Goal: Task Accomplishment & Management: Use online tool/utility

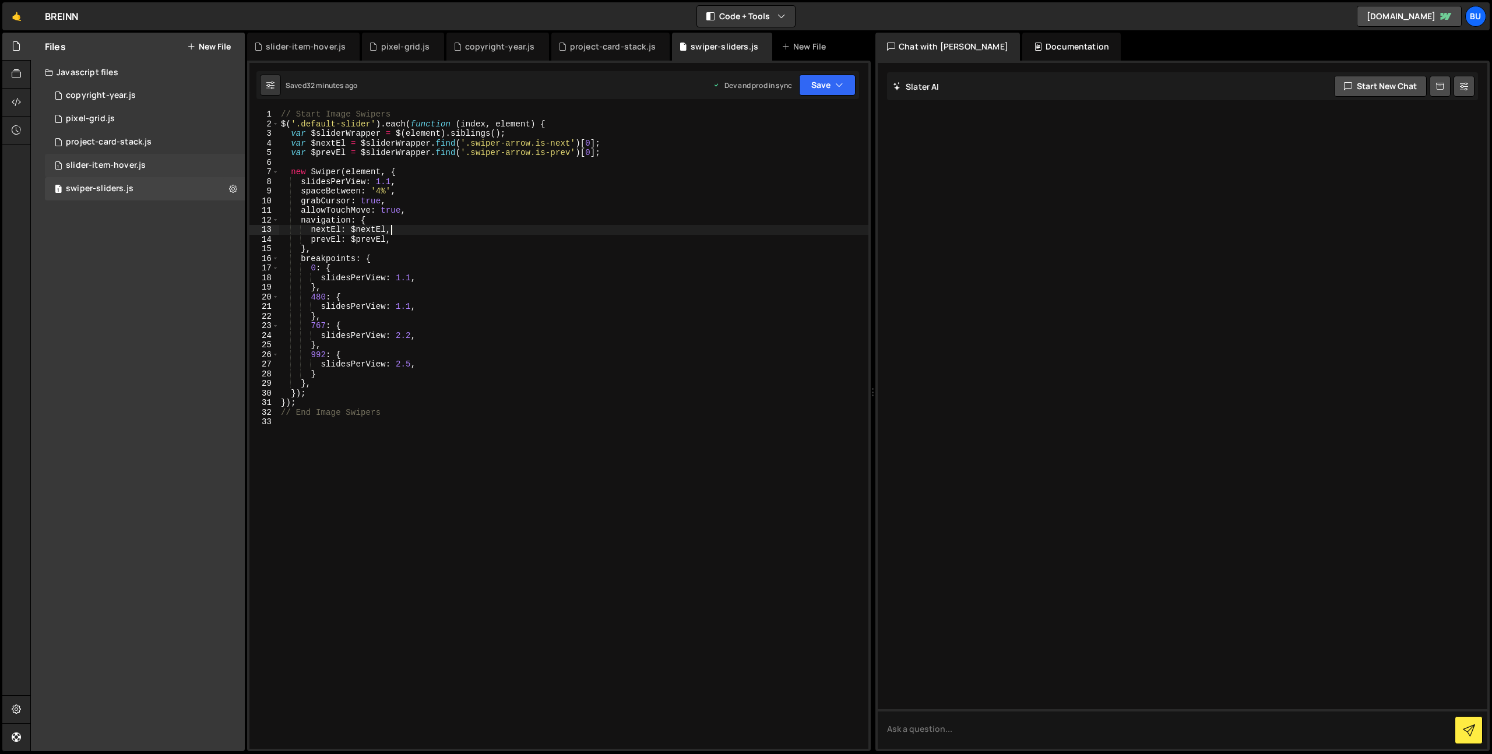
scroll to position [0, 7]
click at [161, 153] on div "1 project-card-stack.js 0" at bounding box center [145, 142] width 200 height 23
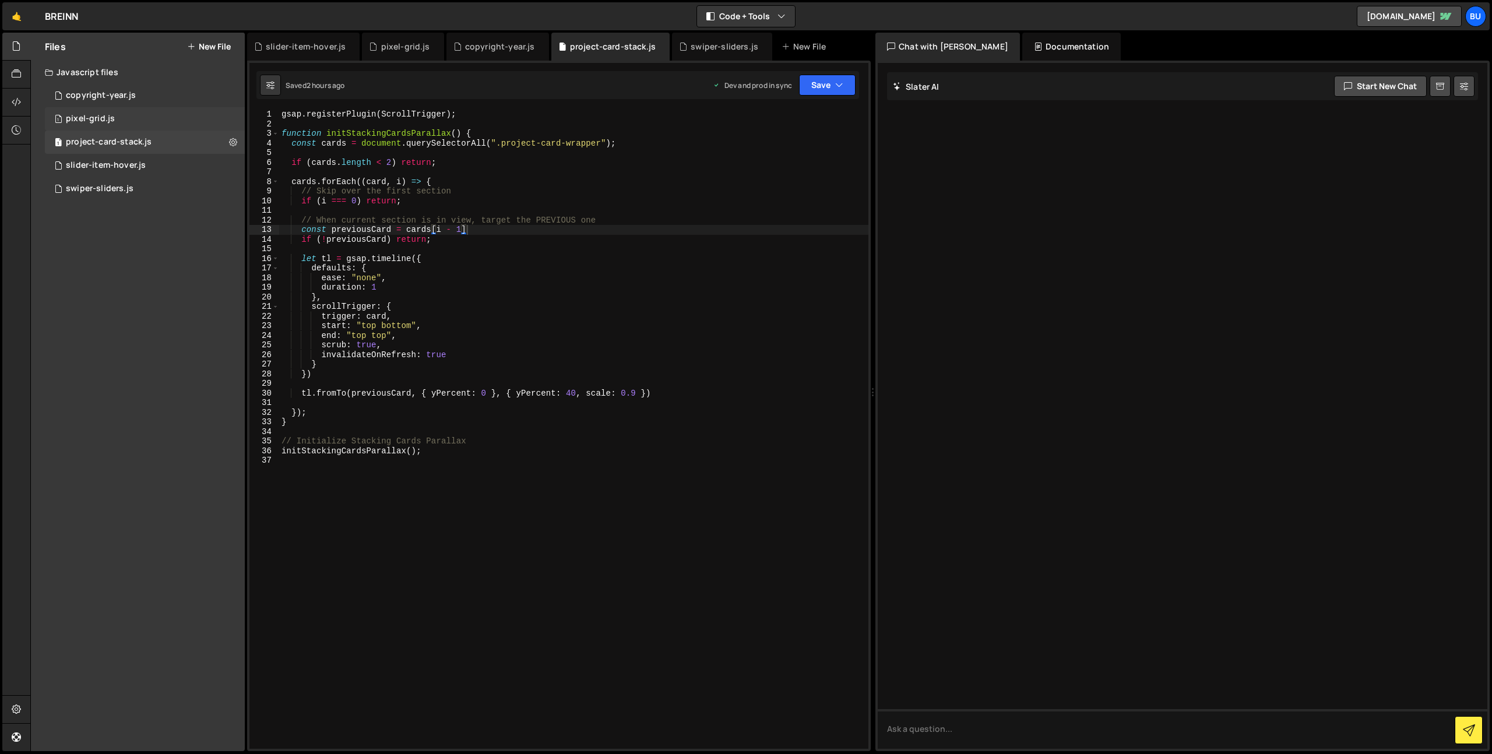
click at [132, 125] on div "1 pixel-grid.js 0" at bounding box center [145, 118] width 200 height 23
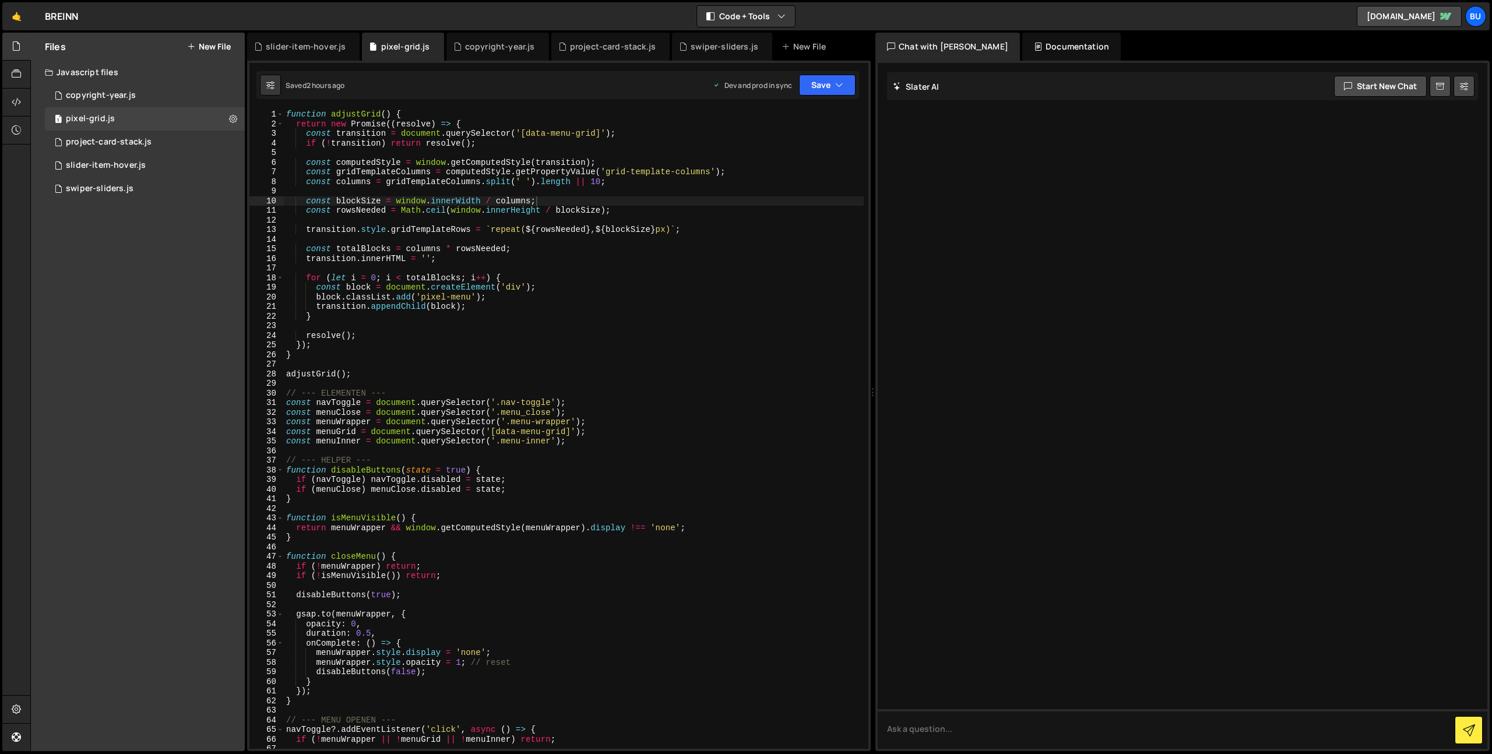
click at [522, 277] on div "function adjustGrid ( ) { return new Promise (( resolve ) => { const transition…" at bounding box center [574, 439] width 580 height 659
click at [595, 255] on div "function adjustGrid ( ) { return new Promise (( resolve ) => { const transition…" at bounding box center [574, 439] width 580 height 659
click at [544, 303] on div "function adjustGrid ( ) { return new Promise (( resolve ) => { const transition…" at bounding box center [574, 439] width 580 height 659
click at [682, 254] on div "function adjustGrid ( ) { return new Promise (( resolve ) => { const transition…" at bounding box center [574, 439] width 580 height 659
type textarea "const totalBlocks = columns * rowsNeeded; transition.innerHTML = '';"
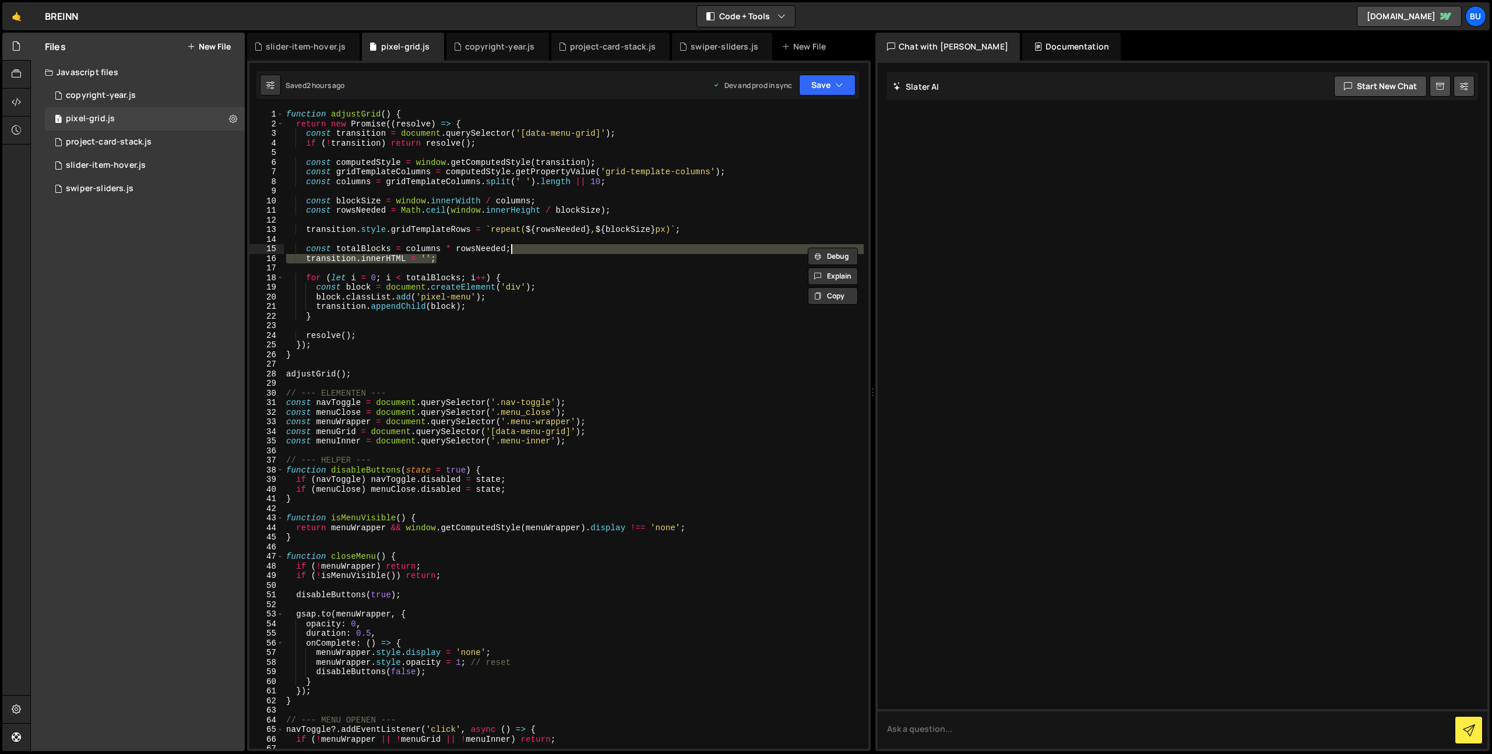
click at [571, 326] on div "function adjustGrid ( ) { return new Promise (( resolve ) => { const transition…" at bounding box center [574, 439] width 580 height 659
click at [397, 164] on div "function adjustGrid ( ) { return new Promise (( resolve ) => { const transition…" at bounding box center [574, 439] width 580 height 659
type textarea "const computedStyle = window.getComputedStyle(transition);"
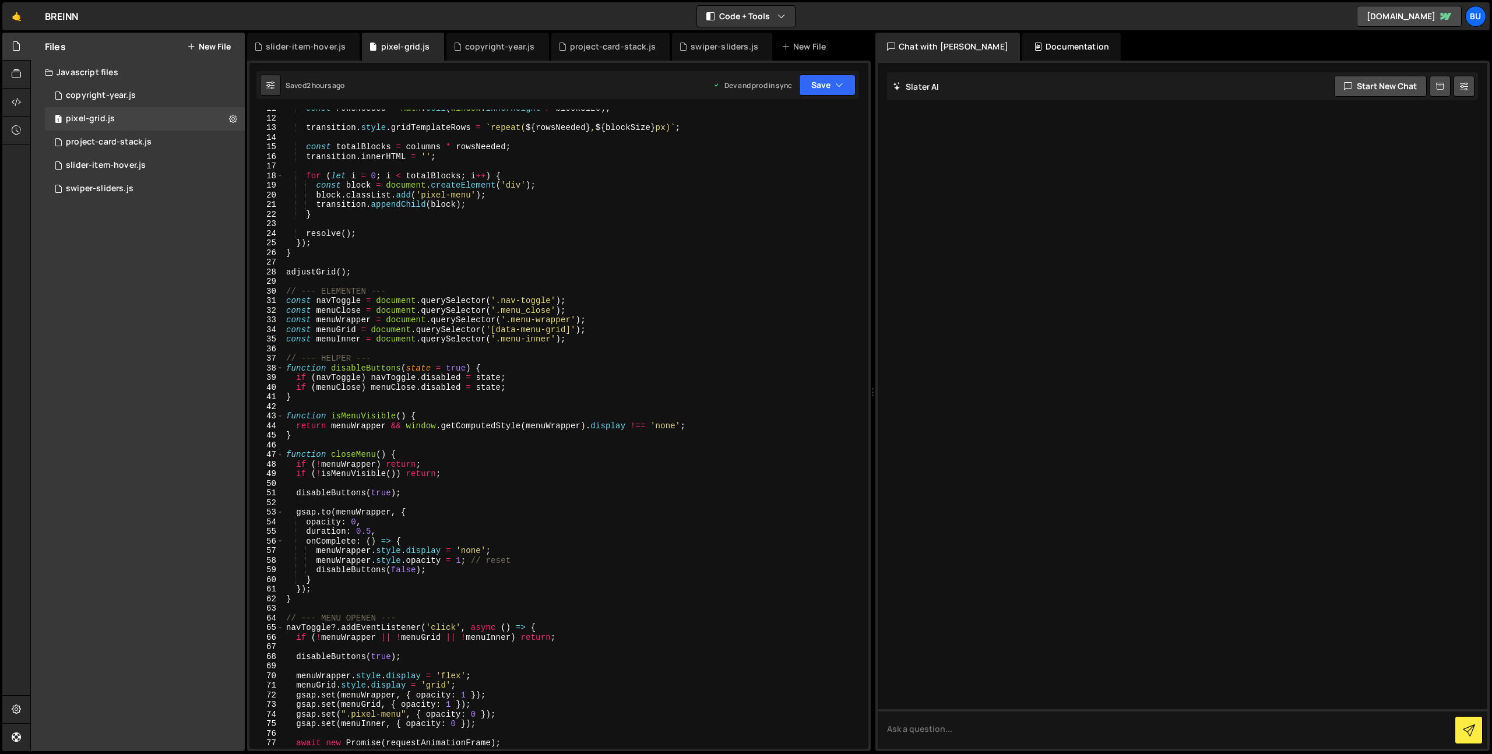
scroll to position [620, 0]
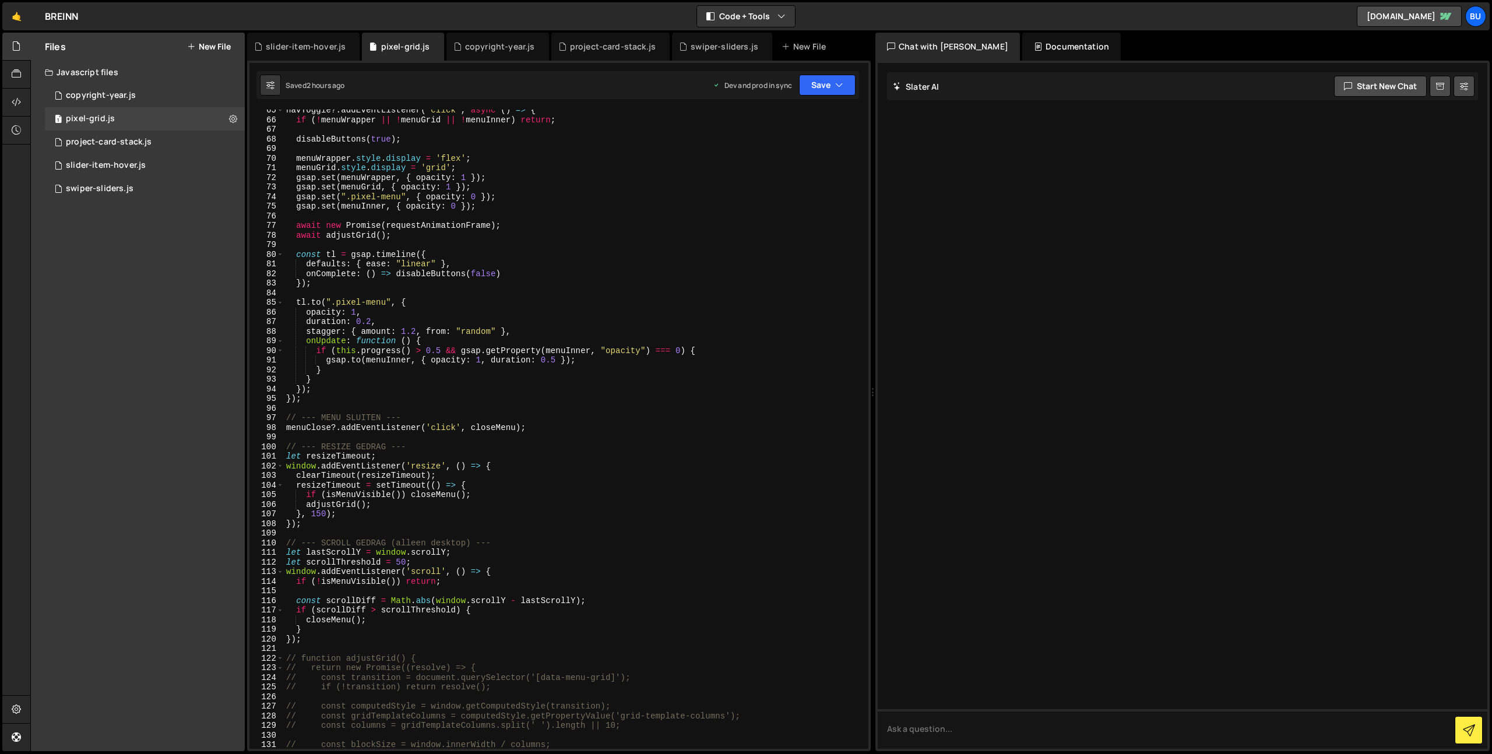
click at [321, 647] on div "navToggle ?. addEventListener ( 'click' , async ( ) => { if ( ! menuWrapper || …" at bounding box center [574, 435] width 580 height 659
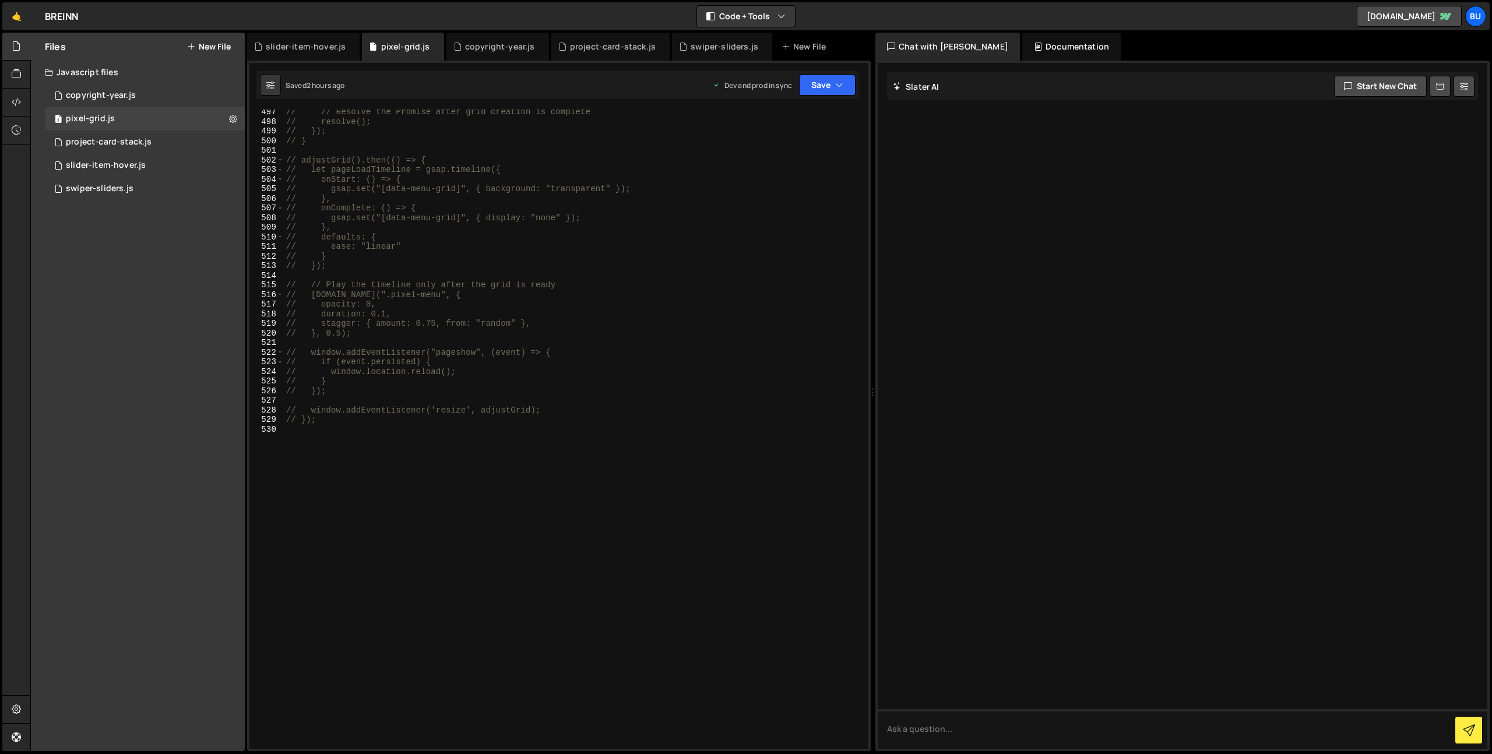
scroll to position [4773, 0]
click at [405, 575] on div "// // Resolve the Promise after grid creation is complete // resolve(); // }); …" at bounding box center [574, 436] width 580 height 659
type textarea "// });"
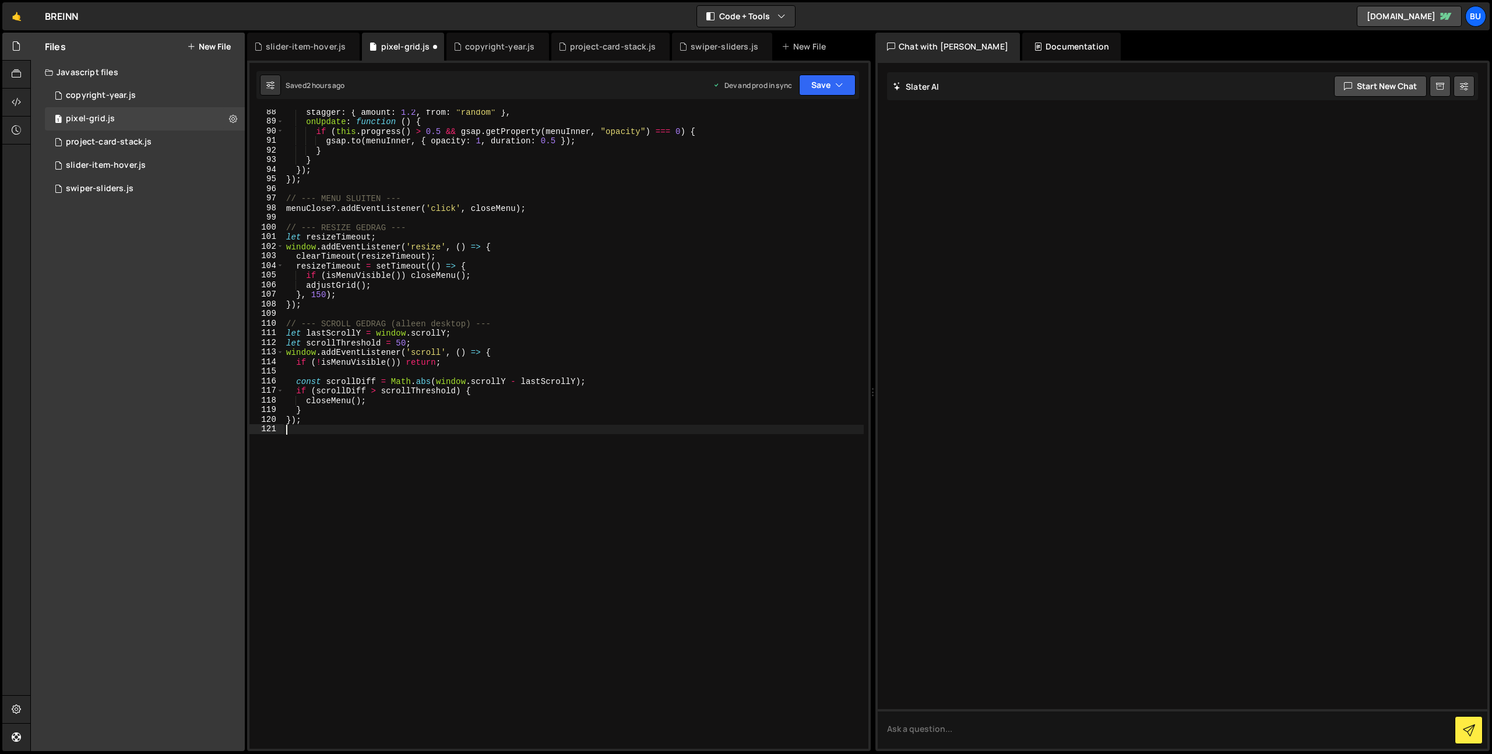
scroll to position [839, 0]
click at [851, 81] on button "Save" at bounding box center [827, 85] width 57 height 21
click at [821, 115] on div "Save to Staging S" at bounding box center [788, 114] width 121 height 12
click at [841, 78] on button "Save" at bounding box center [827, 85] width 57 height 21
click at [799, 166] on div "Saved 2 hours ago" at bounding box center [788, 164] width 121 height 14
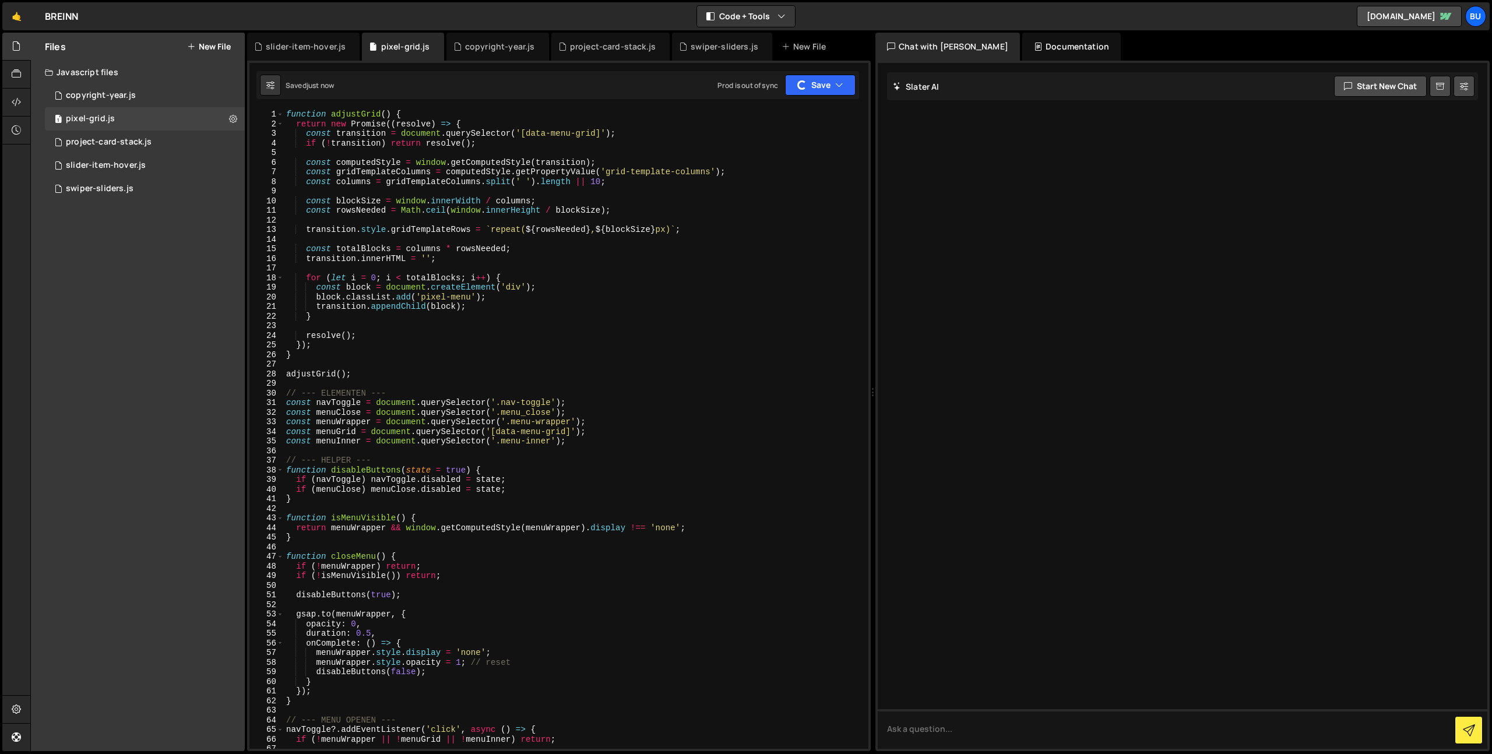
scroll to position [0, 0]
type textarea "transition.innerHTML = '';"
click at [701, 263] on div "function adjustGrid ( ) { return new Promise (( resolve ) => { const transition…" at bounding box center [574, 439] width 580 height 659
click at [161, 142] on div "1 project-card-stack.js 0" at bounding box center [145, 142] width 200 height 23
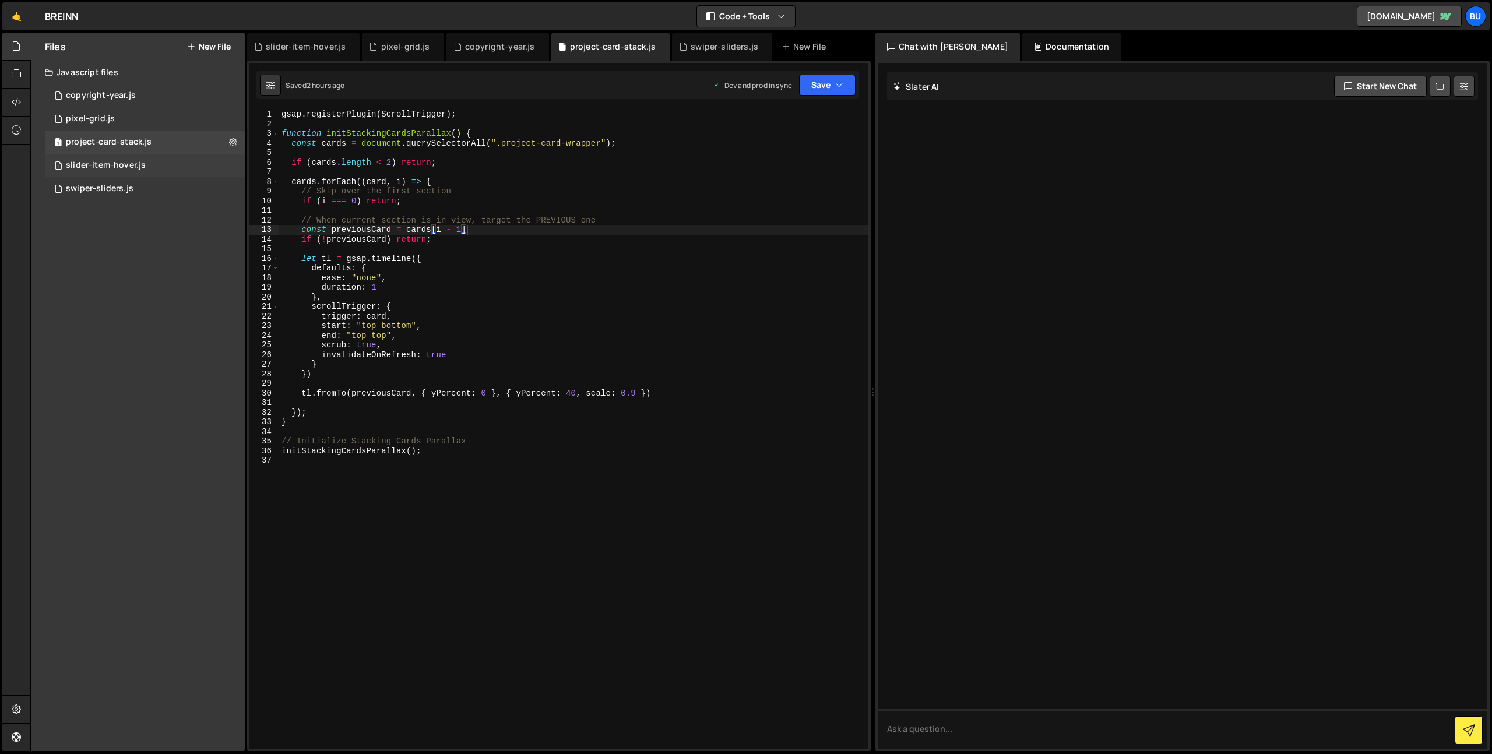
click at [147, 168] on div "1 slider-item-hover.js 0" at bounding box center [145, 165] width 200 height 23
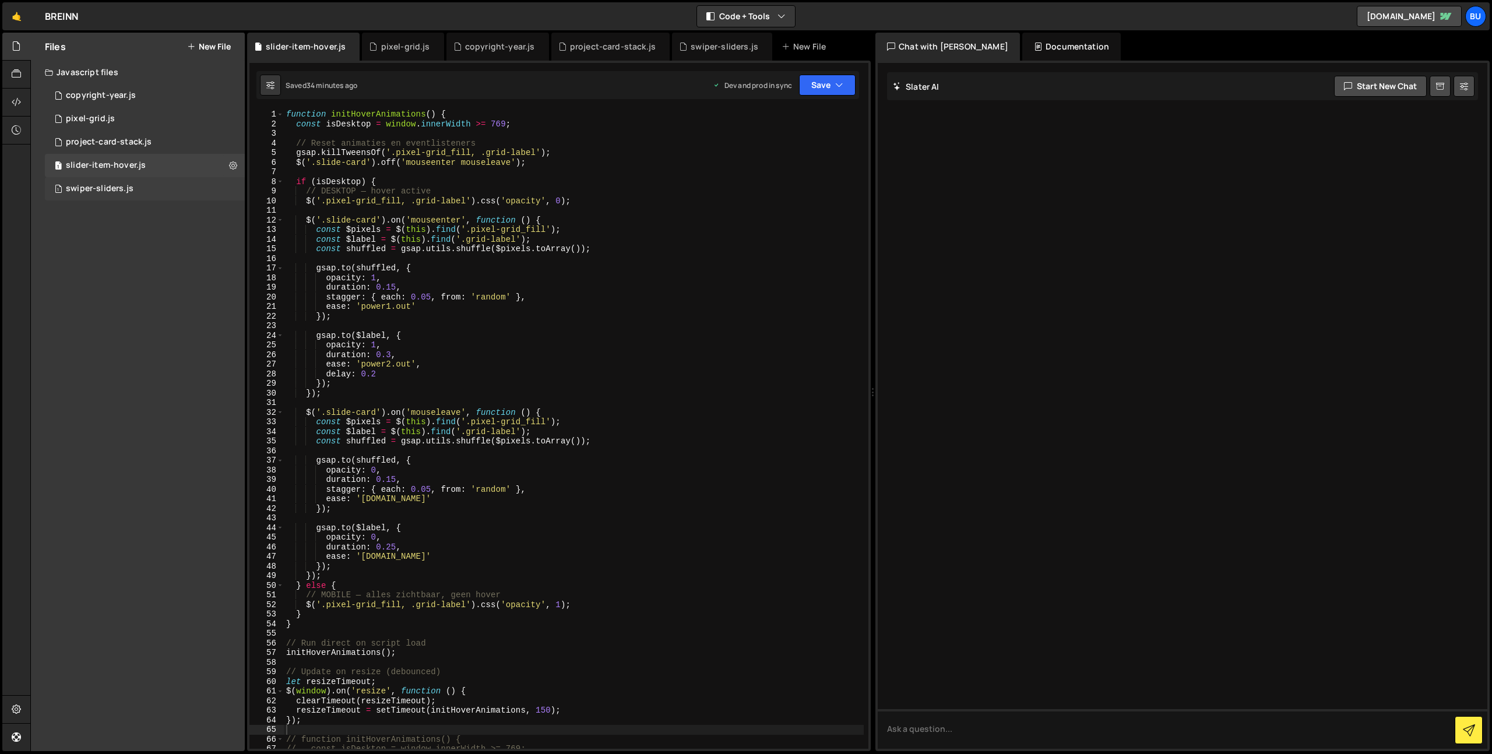
click at [135, 194] on div "1 swiper-sliders.js 0" at bounding box center [145, 188] width 200 height 23
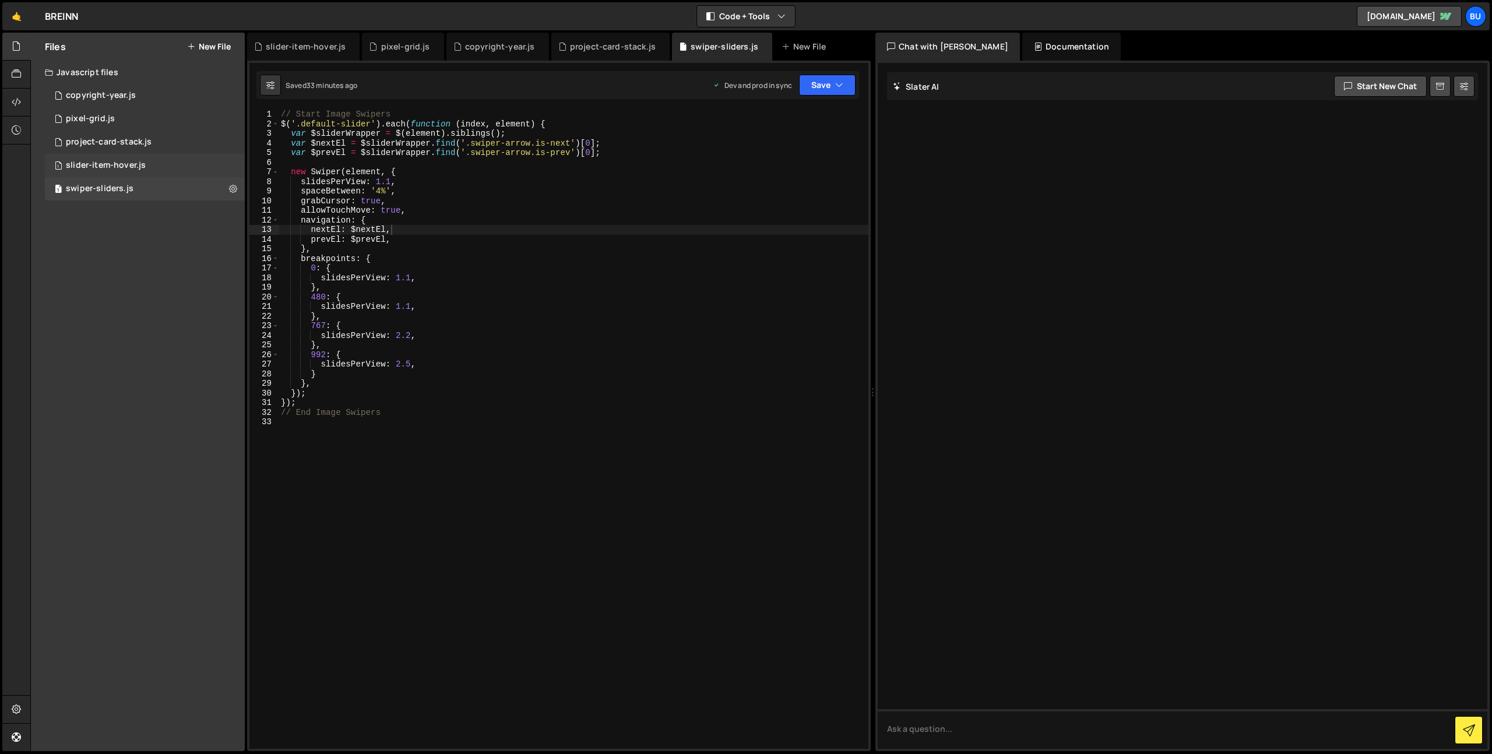
click at [171, 168] on div "1 slider-item-hover.js 0" at bounding box center [145, 165] width 200 height 23
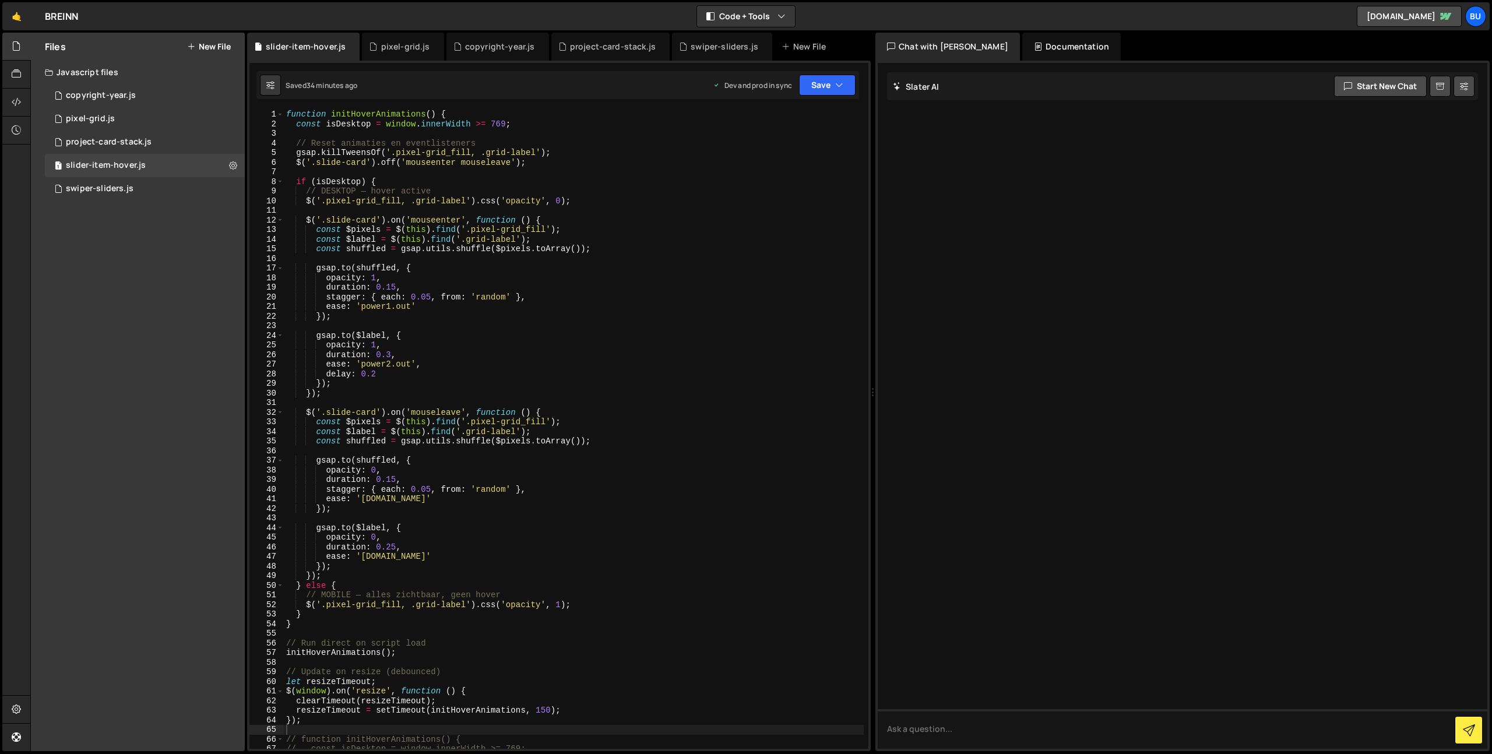
type textarea "$('.pixel-grid_fill, .grid-label').css('opacity', 0);"
click at [439, 198] on div "function initHoverAnimations ( ) { const isDesktop = window . innerWidth >= 769…" at bounding box center [574, 439] width 580 height 659
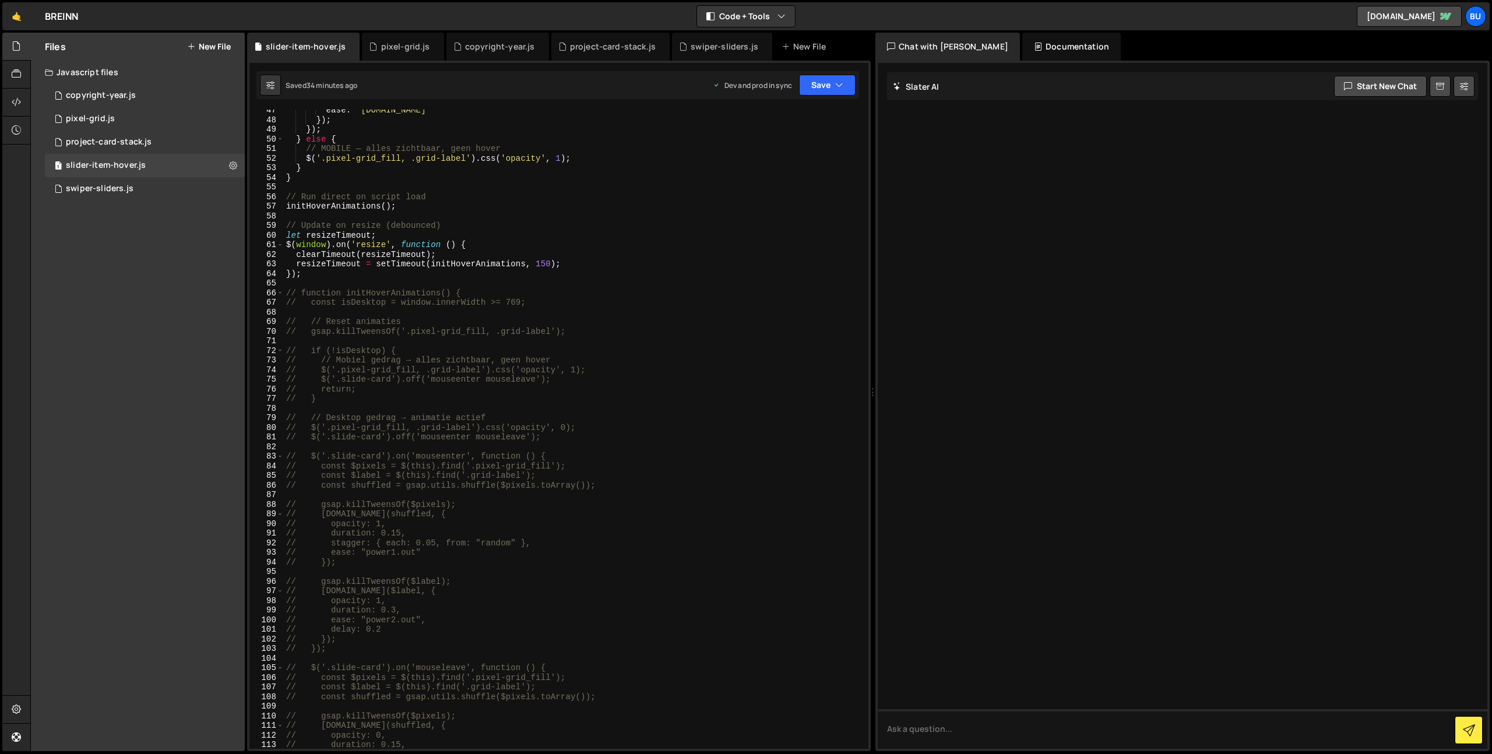
scroll to position [467, 0]
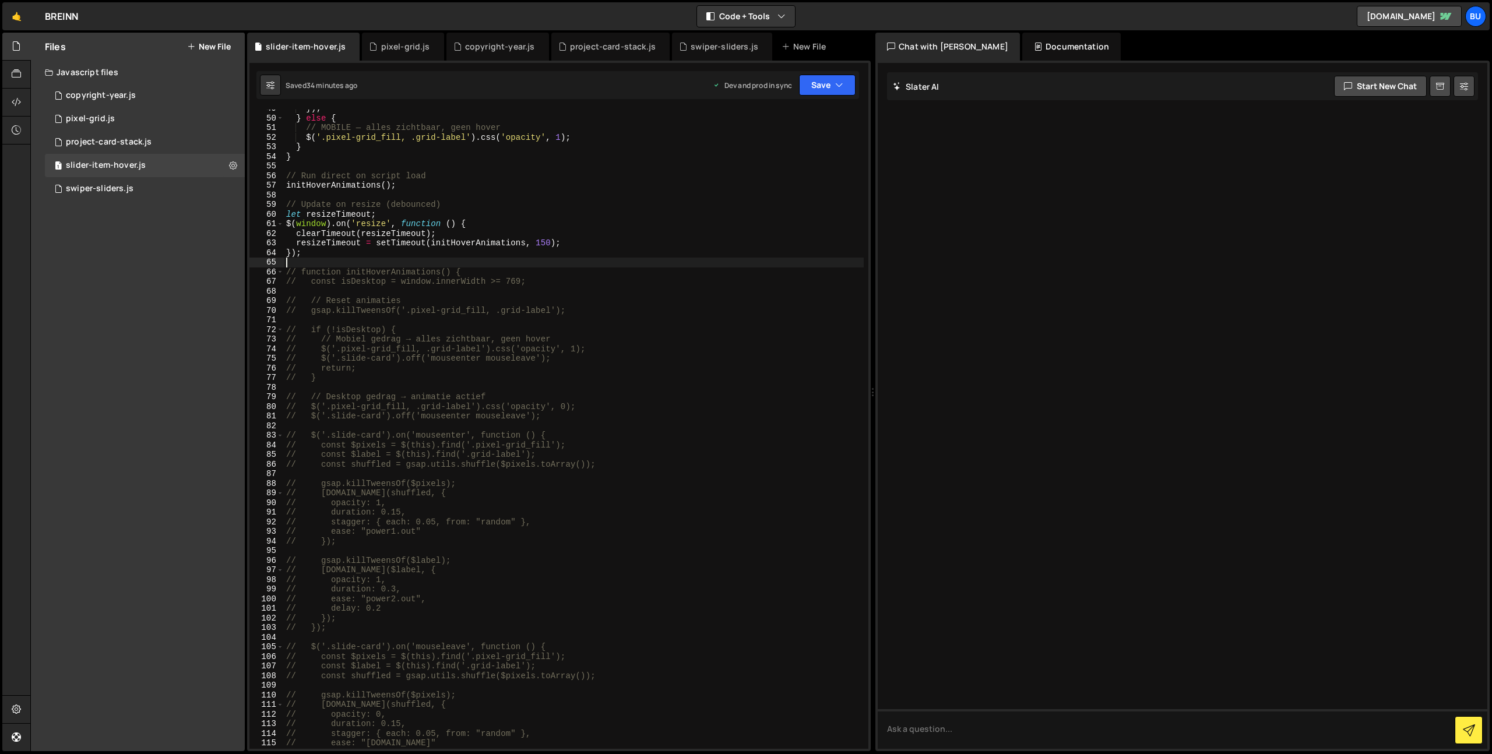
click at [308, 260] on div "}) ; } else { // MOBILE — alles zichtbaar, geen hover $ ( '.pixel-grid_fill, .g…" at bounding box center [574, 433] width 580 height 659
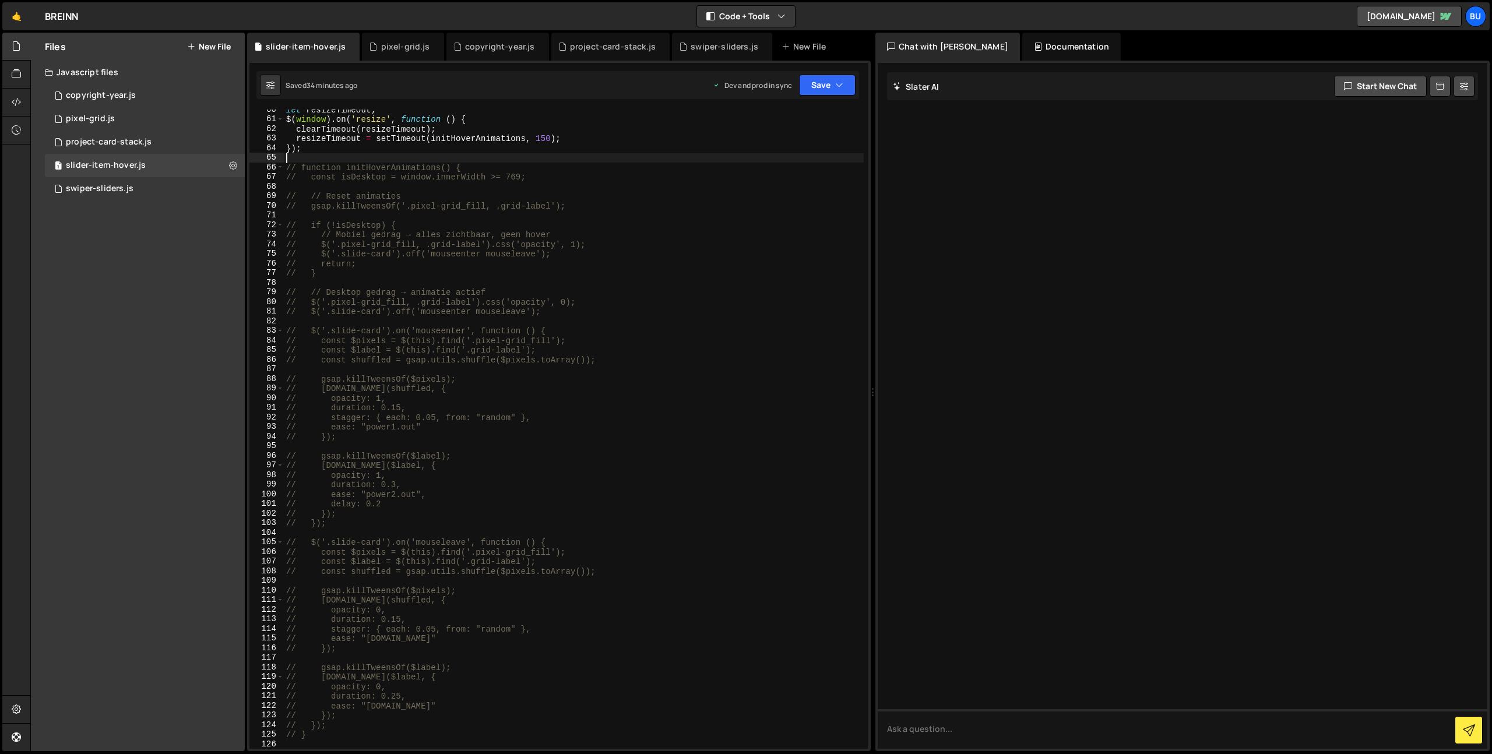
scroll to position [983, 0]
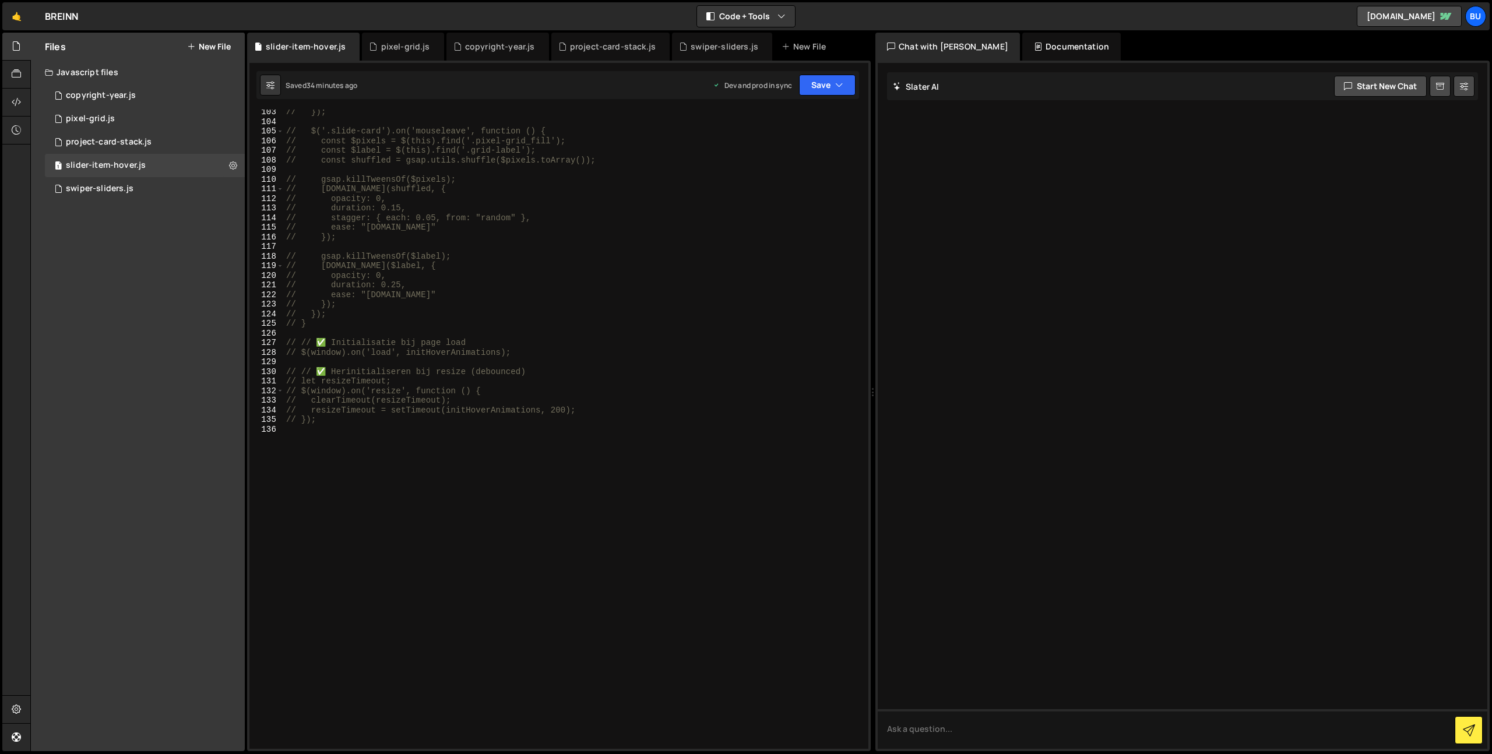
click at [381, 525] on div "// }); // $('.slide-card').on('mouseleave', function () { // const $pixels = $(…" at bounding box center [574, 436] width 580 height 659
type textarea "// });"
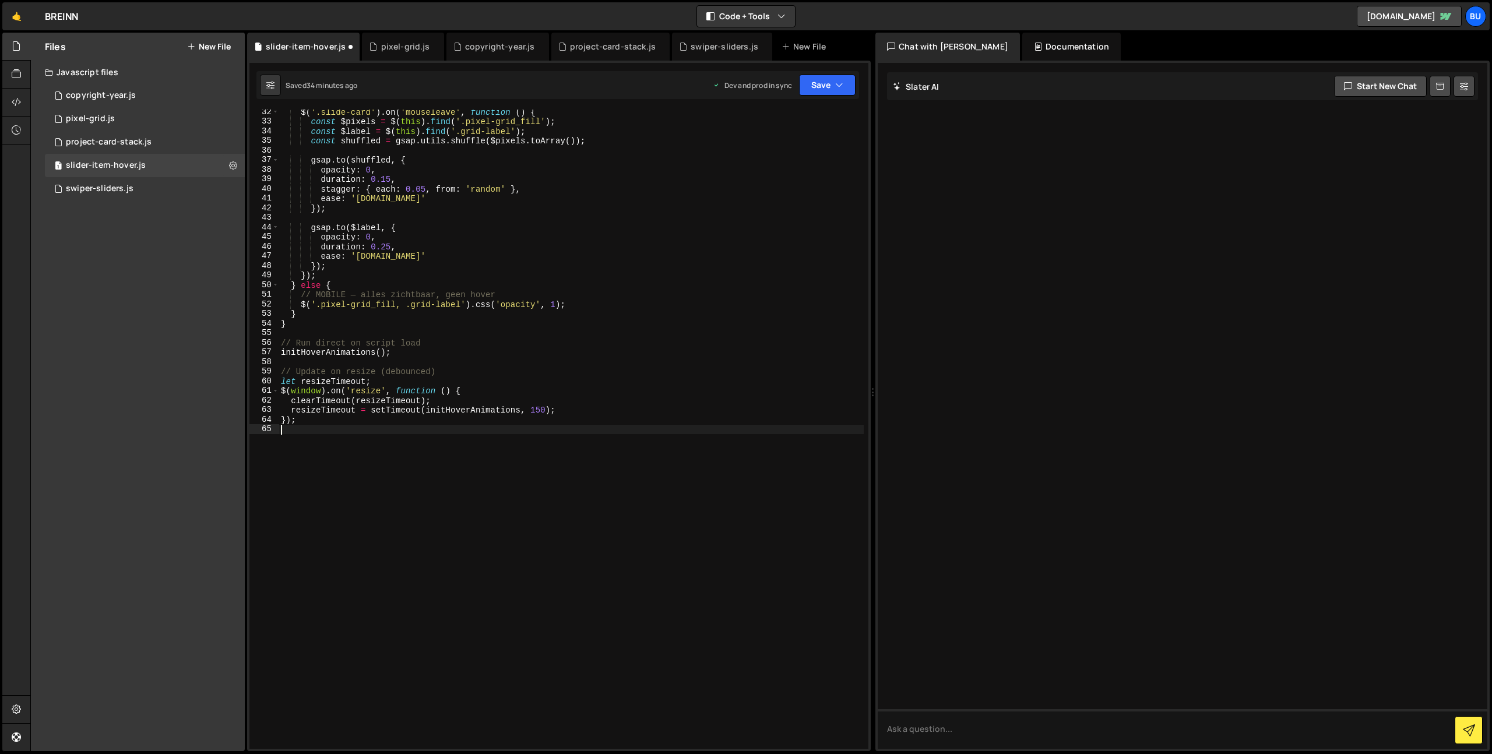
scroll to position [0, 0]
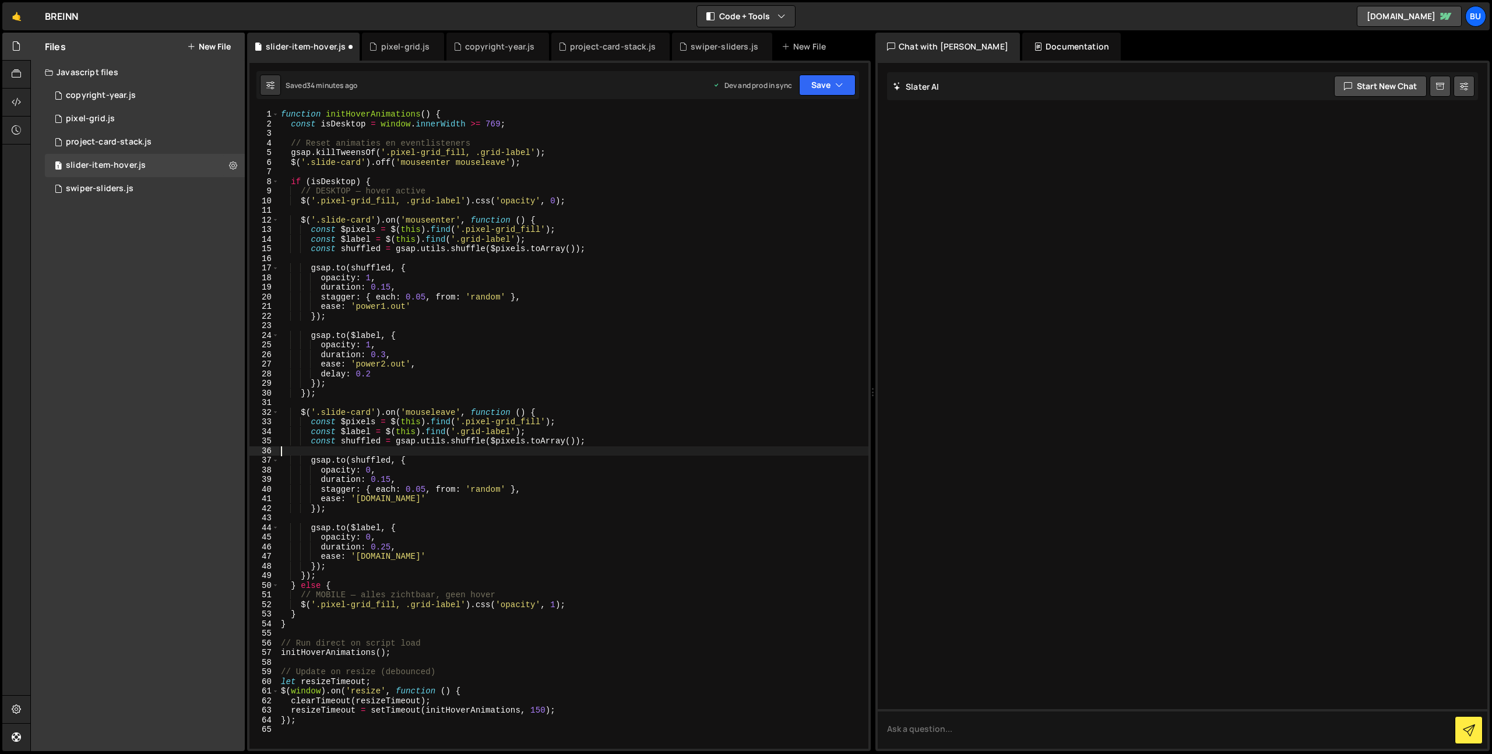
drag, startPoint x: 445, startPoint y: 452, endPoint x: 445, endPoint y: 431, distance: 21.0
click at [447, 452] on div "function initHoverAnimations ( ) { const isDesktop = window . innerWidth >= 769…" at bounding box center [574, 439] width 590 height 659
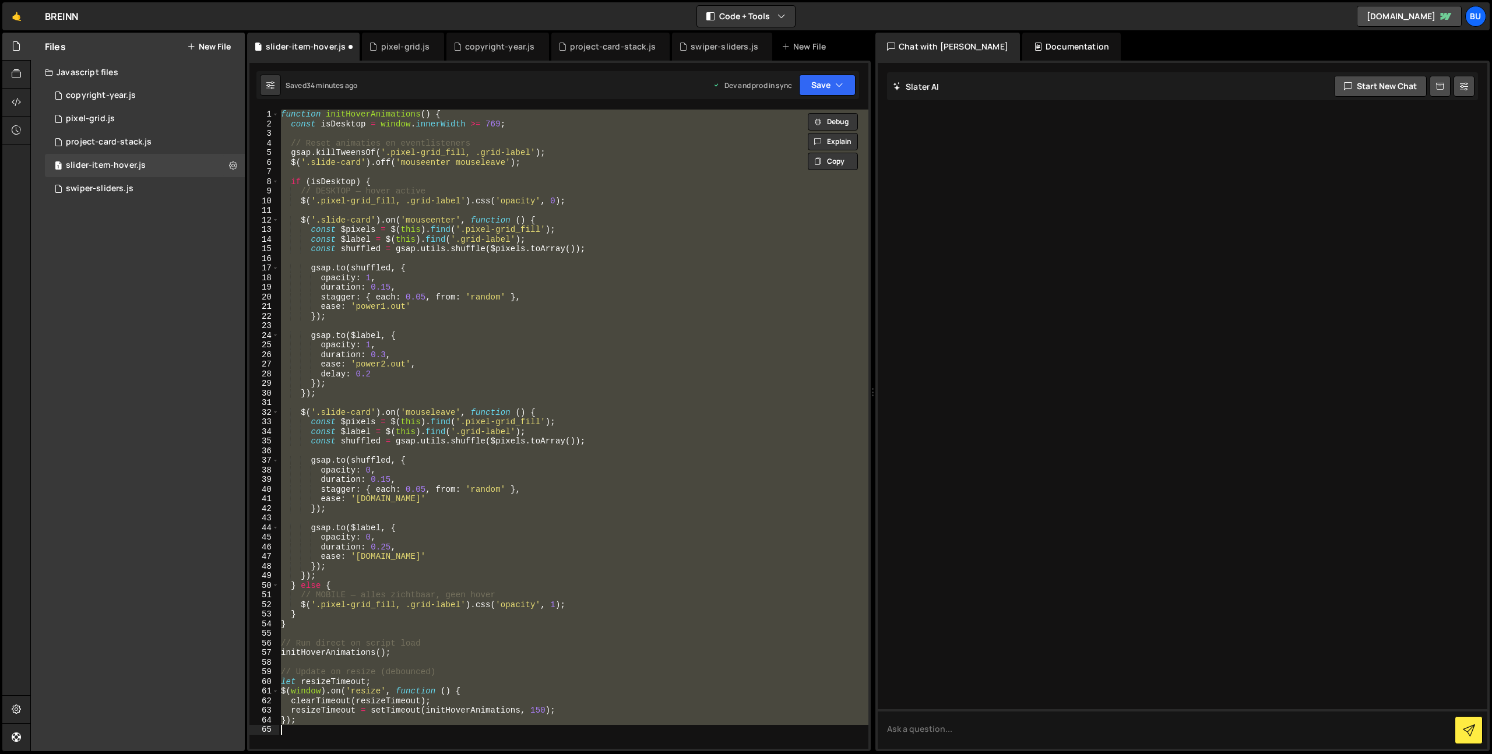
click at [523, 203] on div "function initHoverAnimations ( ) { const isDesktop = window . innerWidth >= 769…" at bounding box center [574, 430] width 590 height 640
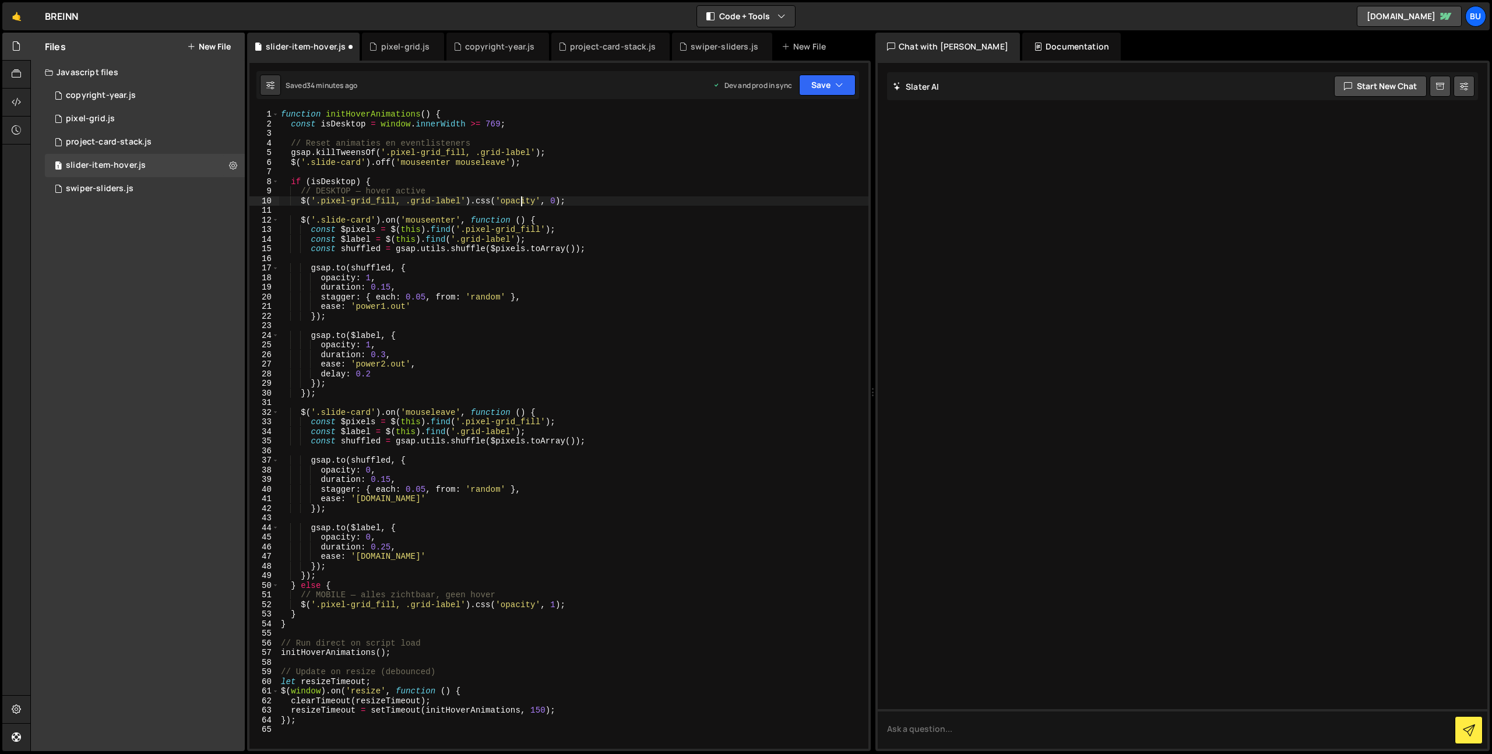
click at [578, 178] on div "function initHoverAnimations ( ) { const isDesktop = window . innerWidth >= 769…" at bounding box center [574, 439] width 590 height 659
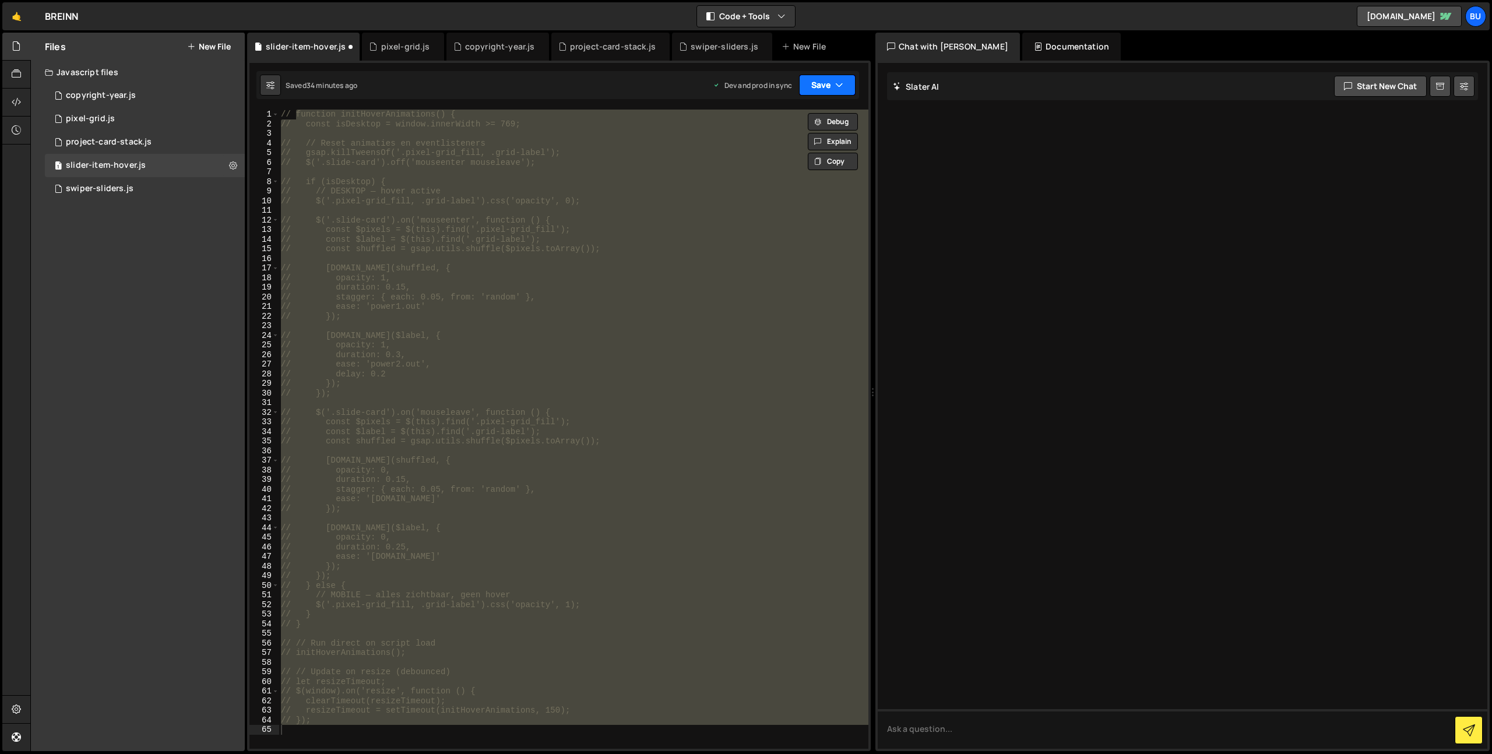
drag, startPoint x: 832, startPoint y: 82, endPoint x: 833, endPoint y: 96, distance: 14.0
click at [832, 82] on button "Save" at bounding box center [827, 85] width 57 height 21
click at [806, 159] on div "Saved 34 minutes ago" at bounding box center [788, 164] width 121 height 14
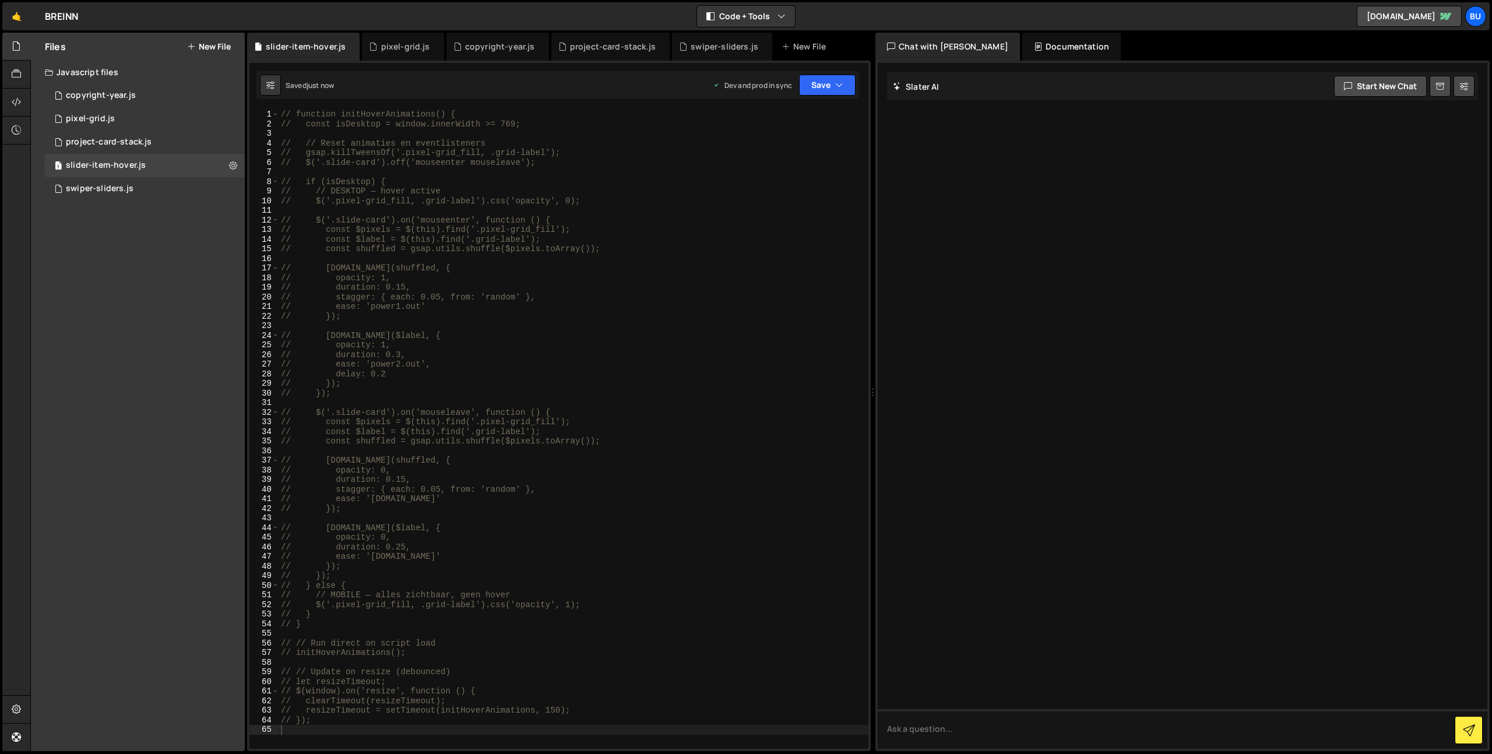
click at [413, 181] on div "// function initHoverAnimations() { // const isDesktop = window.innerWidth >= 7…" at bounding box center [574, 439] width 590 height 659
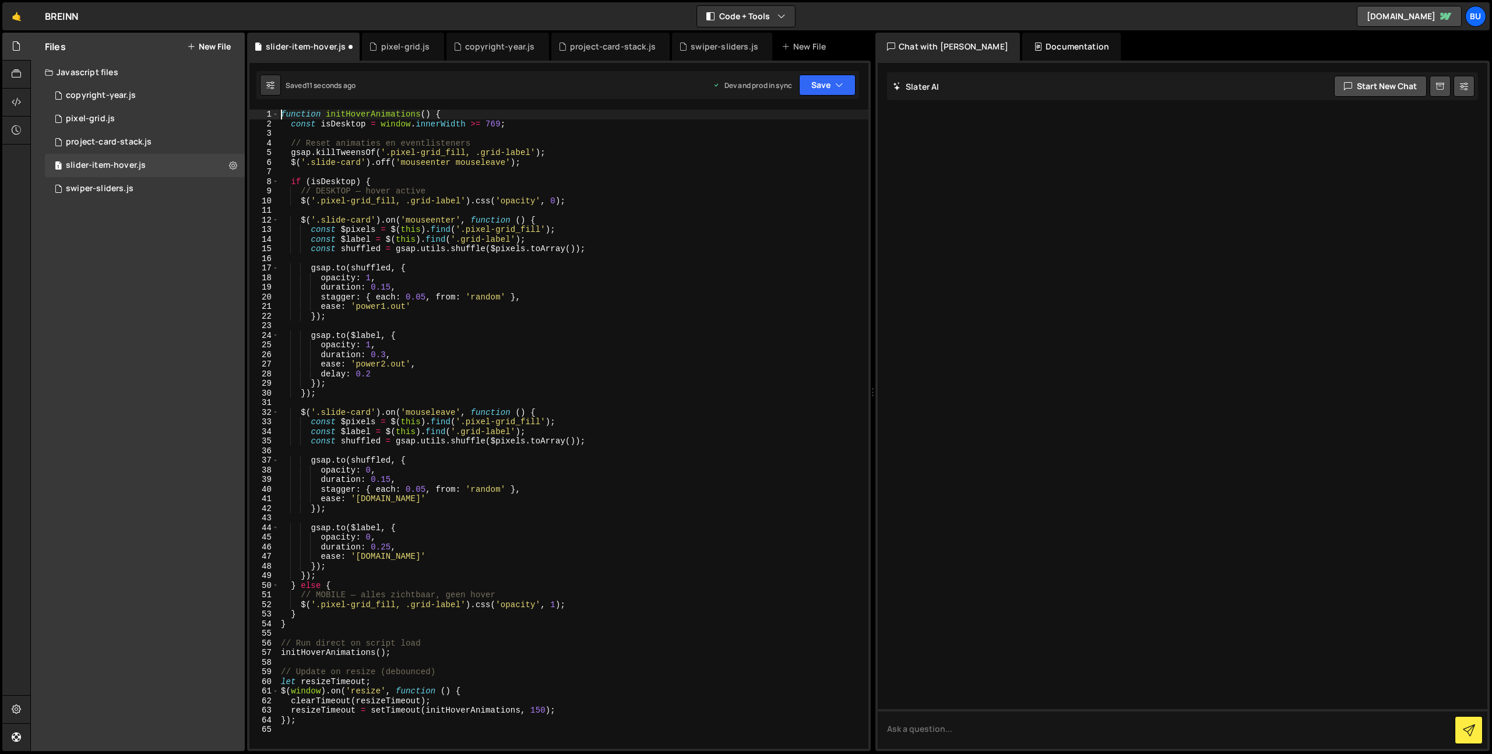
click at [581, 233] on div "function initHoverAnimations ( ) { const isDesktop = window . innerWidth >= 769…" at bounding box center [574, 439] width 590 height 659
type textarea "const $pixels = $(this).find('.pixel-grid_fill');"
drag, startPoint x: 553, startPoint y: 208, endPoint x: 558, endPoint y: 200, distance: 9.2
click at [553, 206] on div "function initHoverAnimations ( ) { const isDesktop = window . innerWidth >= 769…" at bounding box center [574, 439] width 590 height 659
click at [596, 180] on div "function initHoverAnimations ( ) { const isDesktop = window . innerWidth >= 769…" at bounding box center [574, 439] width 590 height 659
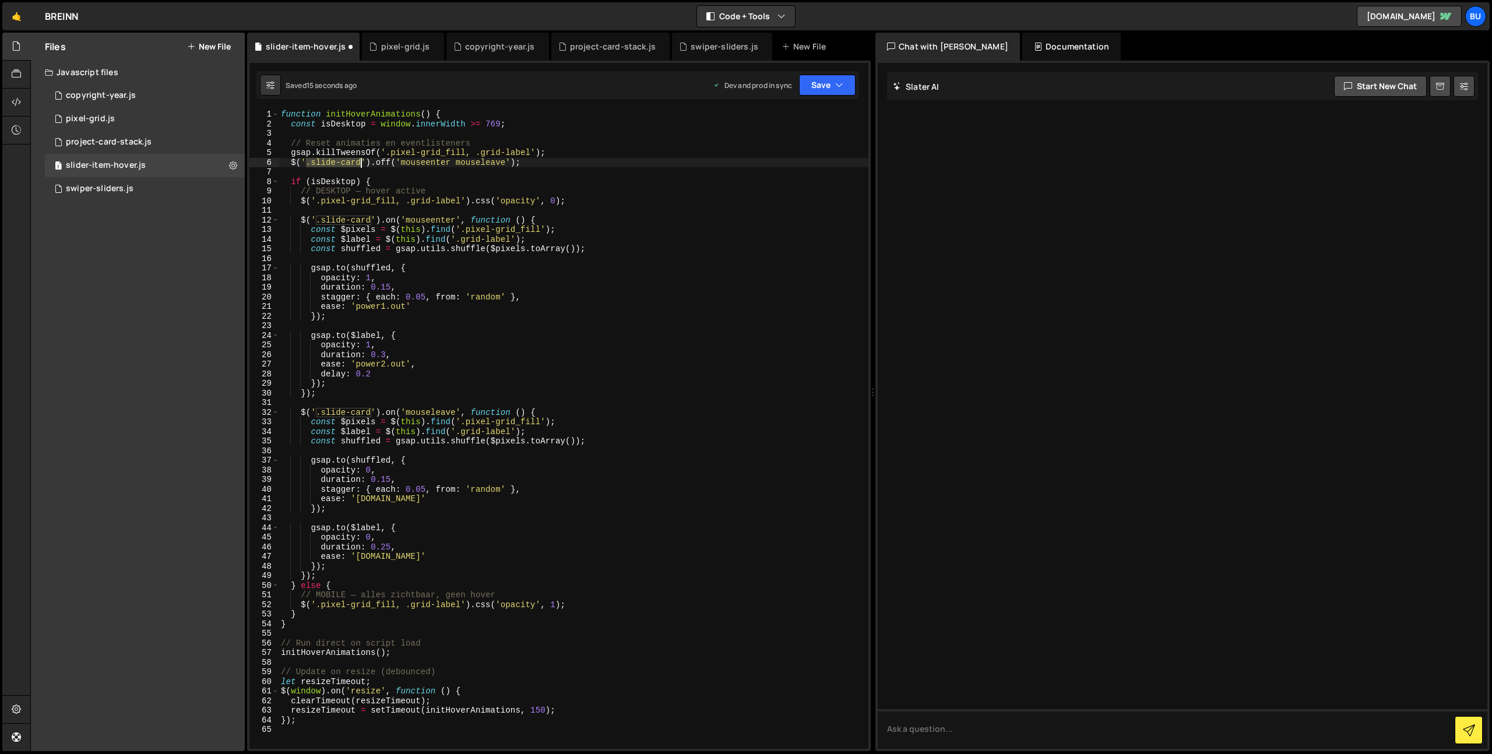
drag, startPoint x: 308, startPoint y: 164, endPoint x: 340, endPoint y: 168, distance: 31.8
click at [360, 161] on div "function initHoverAnimations ( ) { const isDesktop = window . innerWidth >= 769…" at bounding box center [574, 439] width 590 height 659
click at [327, 183] on div "function initHoverAnimations ( ) { const isDesktop = window . innerWidth >= 769…" at bounding box center [574, 439] width 590 height 659
drag, startPoint x: 301, startPoint y: 161, endPoint x: 374, endPoint y: 166, distance: 72.4
click at [367, 163] on div "function initHoverAnimations ( ) { const isDesktop = window . innerWidth >= 769…" at bounding box center [574, 439] width 590 height 659
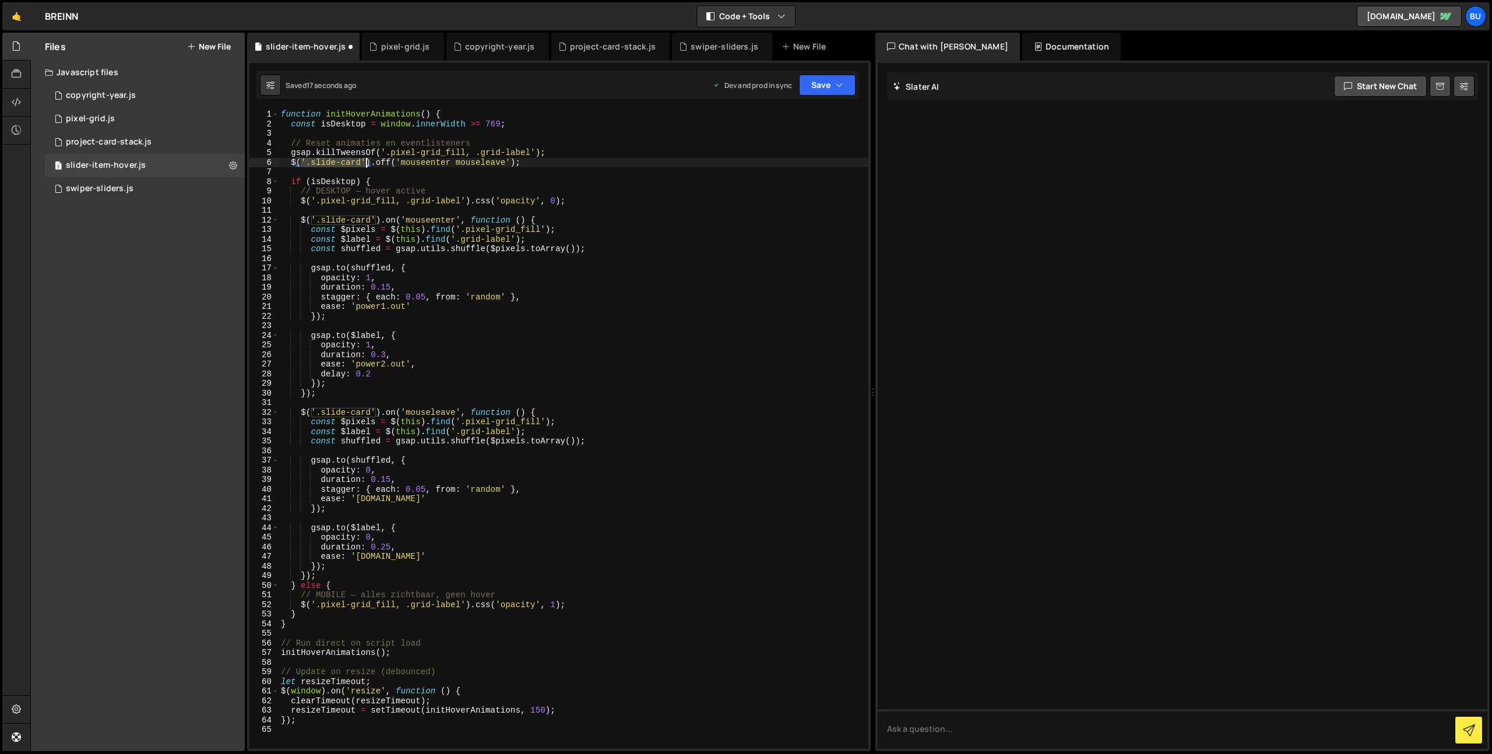
type textarea "$('.slide-card').off('mouseenter mouseleave');"
drag, startPoint x: 375, startPoint y: 173, endPoint x: 361, endPoint y: 167, distance: 14.9
click at [375, 172] on div "function initHoverAnimations ( ) { const isDesktop = window . innerWidth >= 769…" at bounding box center [574, 439] width 590 height 659
drag, startPoint x: 304, startPoint y: 163, endPoint x: 362, endPoint y: 160, distance: 57.8
click at [360, 163] on div "function initHoverAnimations ( ) { const isDesktop = window . innerWidth >= 769…" at bounding box center [574, 439] width 590 height 659
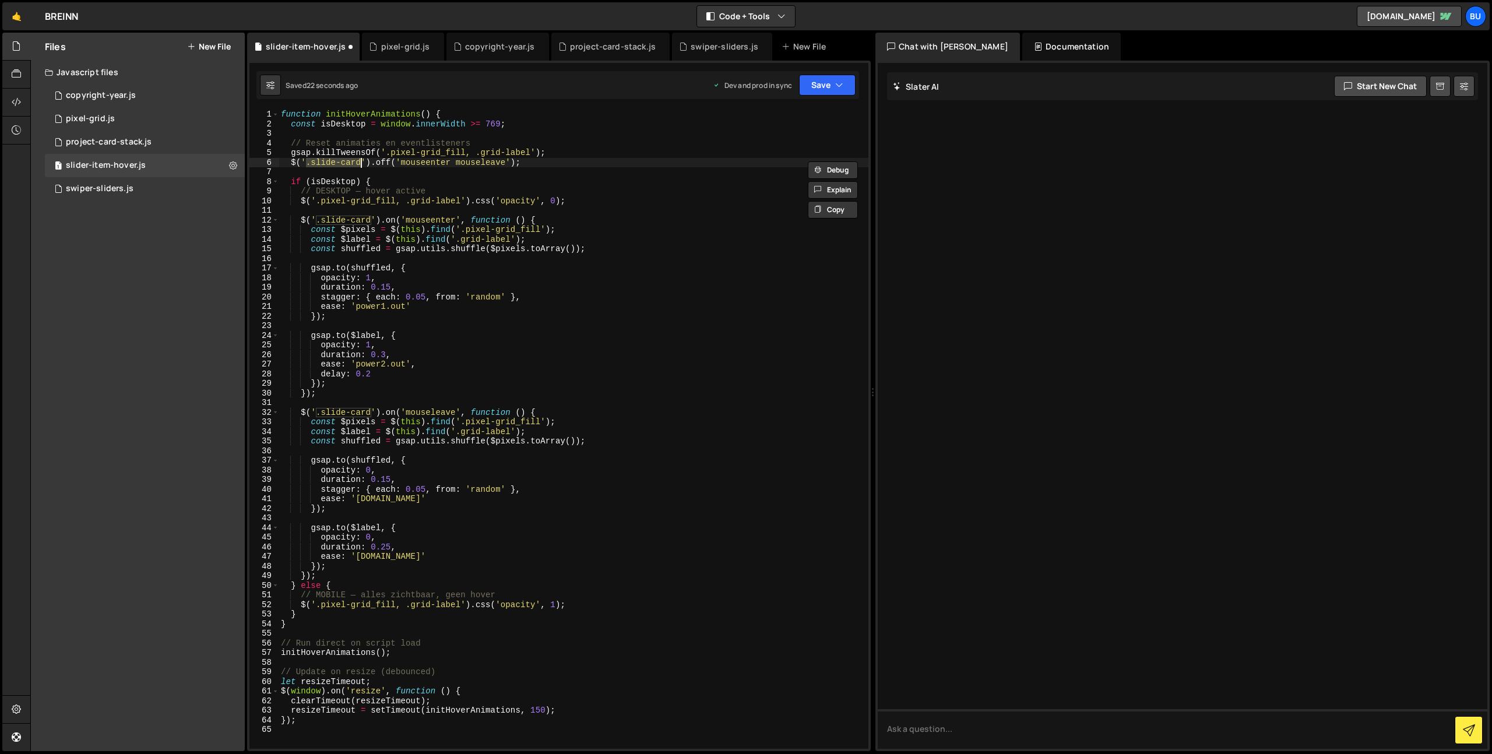
click at [384, 154] on div "function initHoverAnimations ( ) { const isDesktop = window . innerWidth >= 769…" at bounding box center [574, 439] width 590 height 659
paste textarea "slide-card."
click at [314, 200] on div "function initHoverAnimations ( ) { const isDesktop = window . innerWidth >= 769…" at bounding box center [574, 439] width 590 height 659
paste textarea "slide-card."
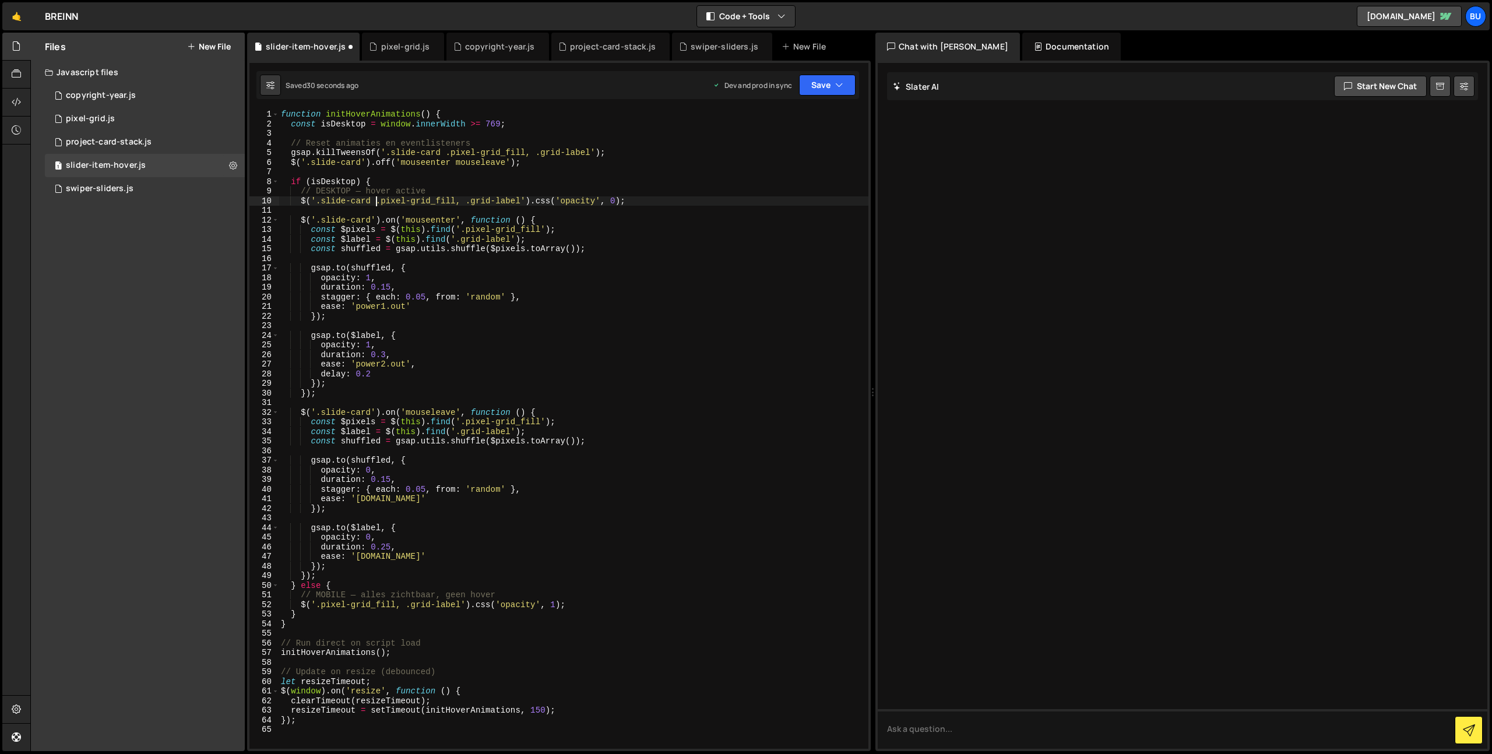
scroll to position [0, 7]
click at [432, 201] on div "function initHoverAnimations ( ) { const isDesktop = window . innerWidth >= 769…" at bounding box center [574, 439] width 590 height 659
click at [387, 195] on div "function initHoverAnimations ( ) { const isDesktop = window . innerWidth >= 769…" at bounding box center [574, 439] width 590 height 659
click at [384, 155] on div "function initHoverAnimations ( ) { const isDesktop = window . innerWidth >= 769…" at bounding box center [574, 439] width 590 height 659
paste textarea ".slide-card"
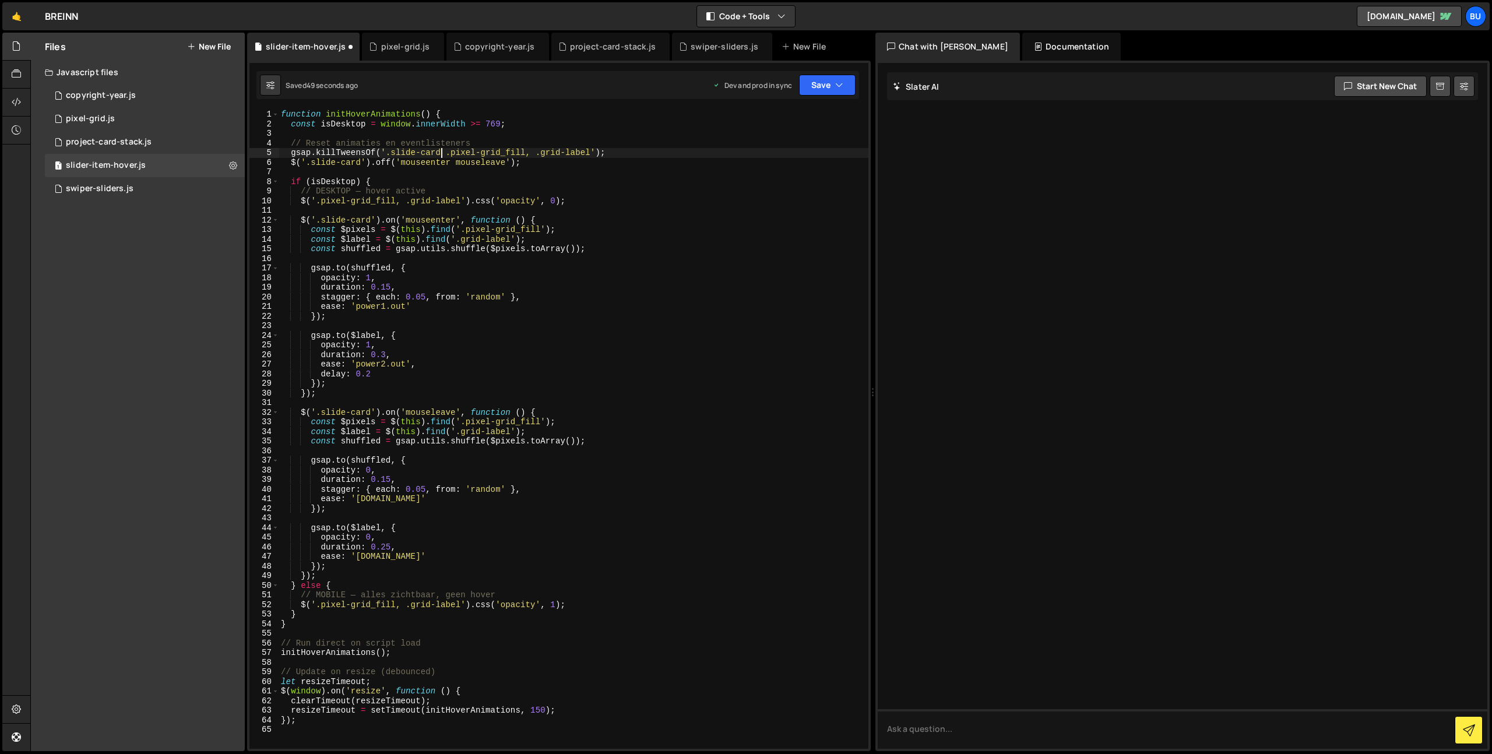
click at [535, 156] on div "function initHoverAnimations ( ) { const isDesktop = window . innerWidth >= 769…" at bounding box center [574, 439] width 590 height 659
paste textarea "slide-card."
drag, startPoint x: 406, startPoint y: 201, endPoint x: 421, endPoint y: 201, distance: 14.6
click at [406, 201] on div "function initHoverAnimations ( ) { const isDesktop = window . innerWidth >= 769…" at bounding box center [574, 439] width 590 height 659
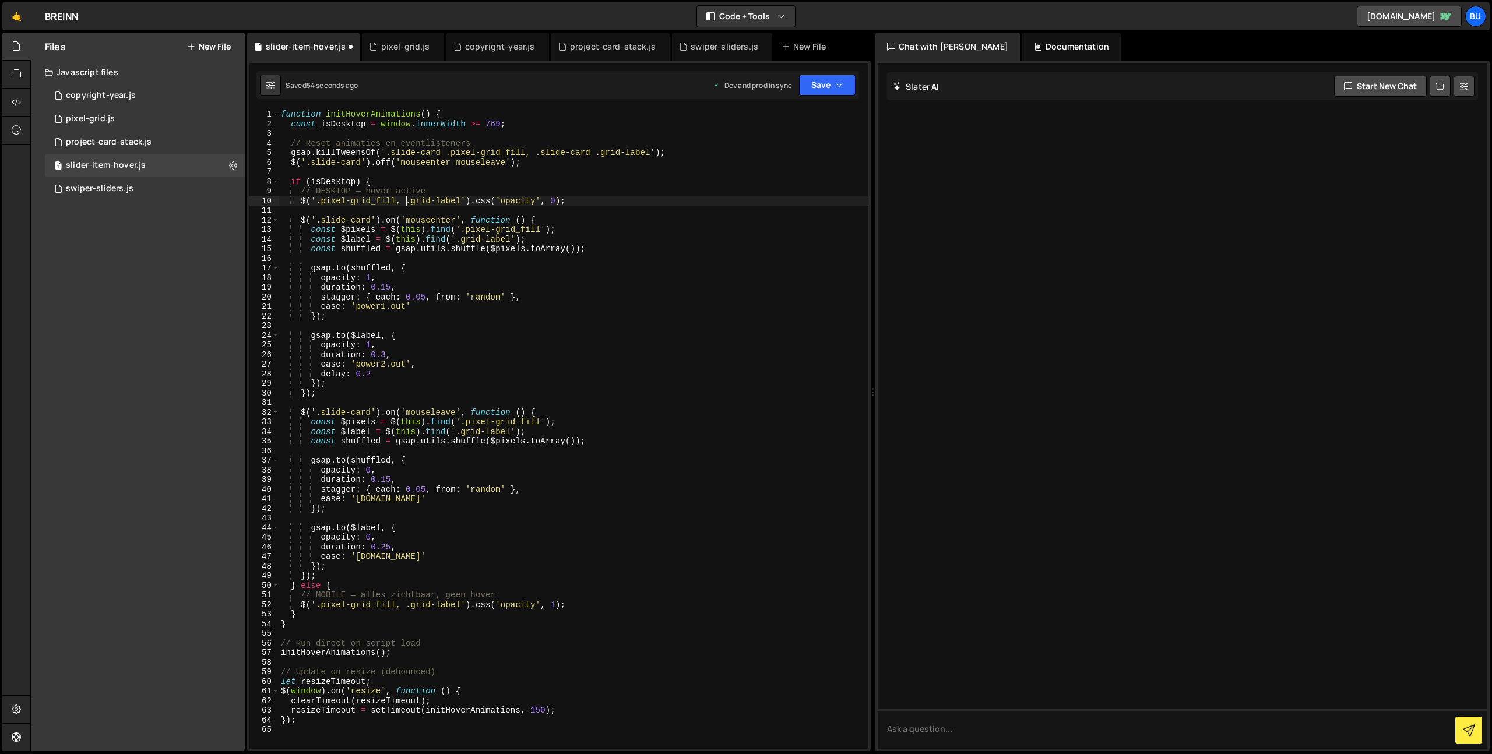
paste textarea "slide-card."
click at [319, 202] on div "function initHoverAnimations ( ) { const isDesktop = window . innerWidth >= 769…" at bounding box center [574, 439] width 590 height 659
paste textarea "slide-card."
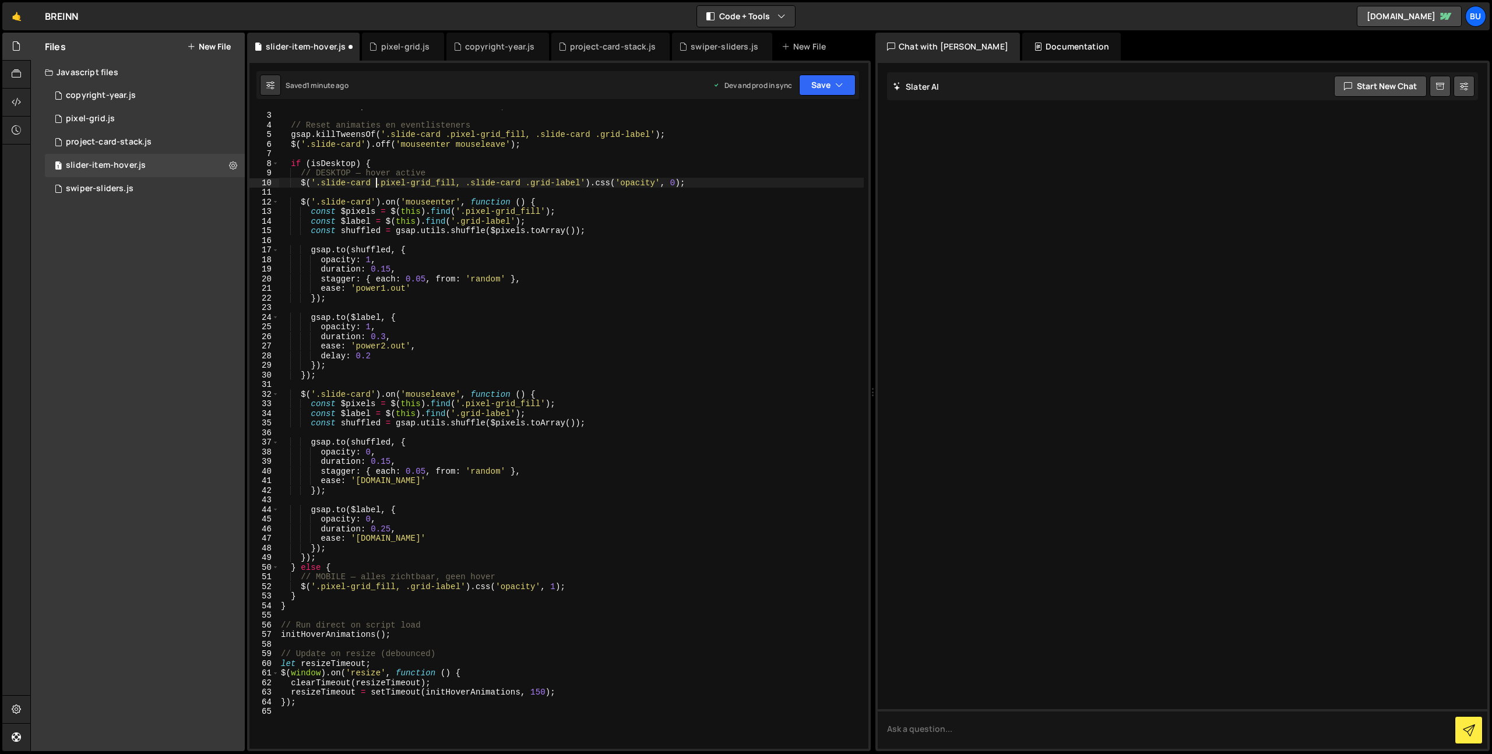
scroll to position [54, 0]
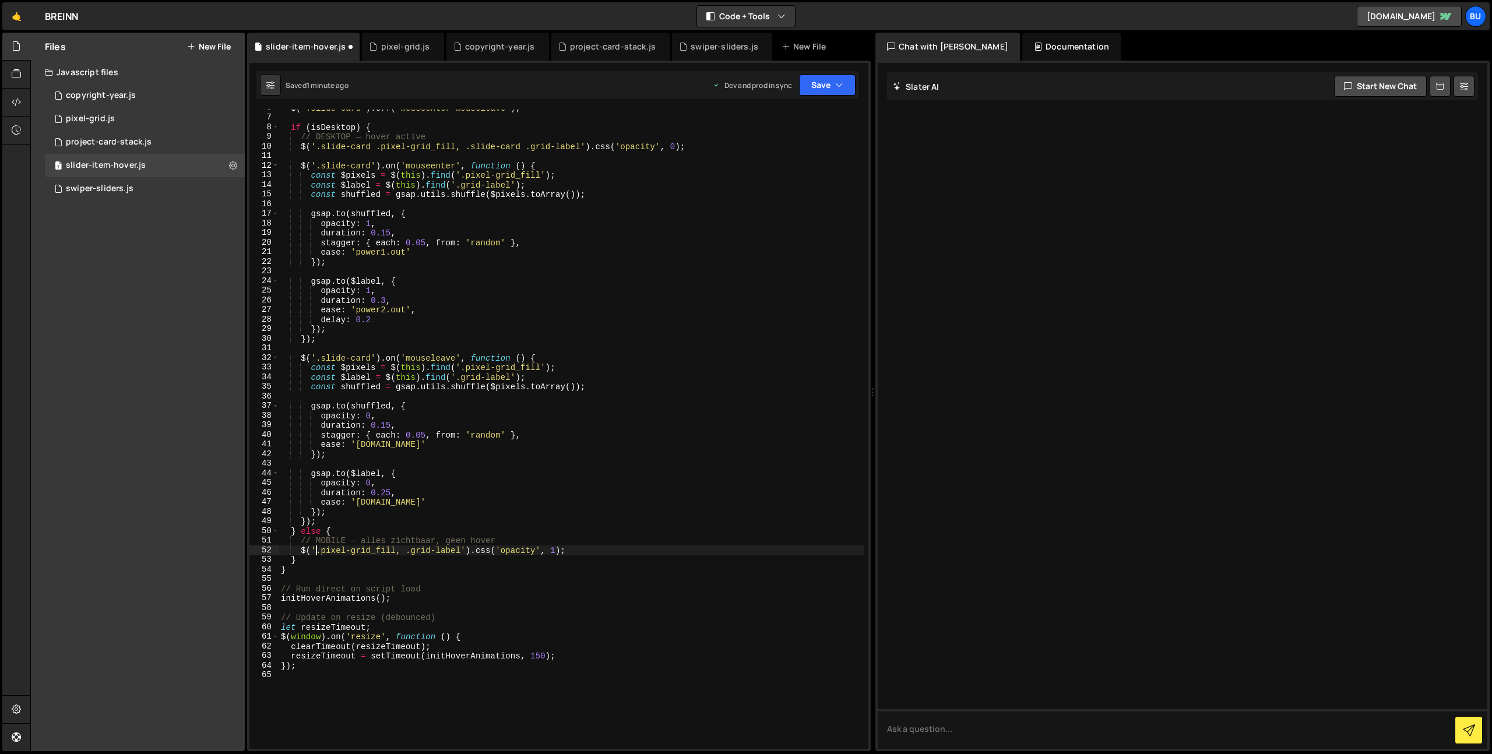
click at [318, 550] on div "$ ( '.slide-card' ) . off ( 'mouseenter mouseleave' ) ; if ( isDesktop ) { // D…" at bounding box center [571, 432] width 585 height 659
paste textarea "slide-card."
click at [463, 554] on div "$ ( '.slide-card' ) . off ( 'mouseenter mouseleave' ) ; if ( isDesktop ) { // D…" at bounding box center [571, 432] width 585 height 659
paste textarea "slide-card."
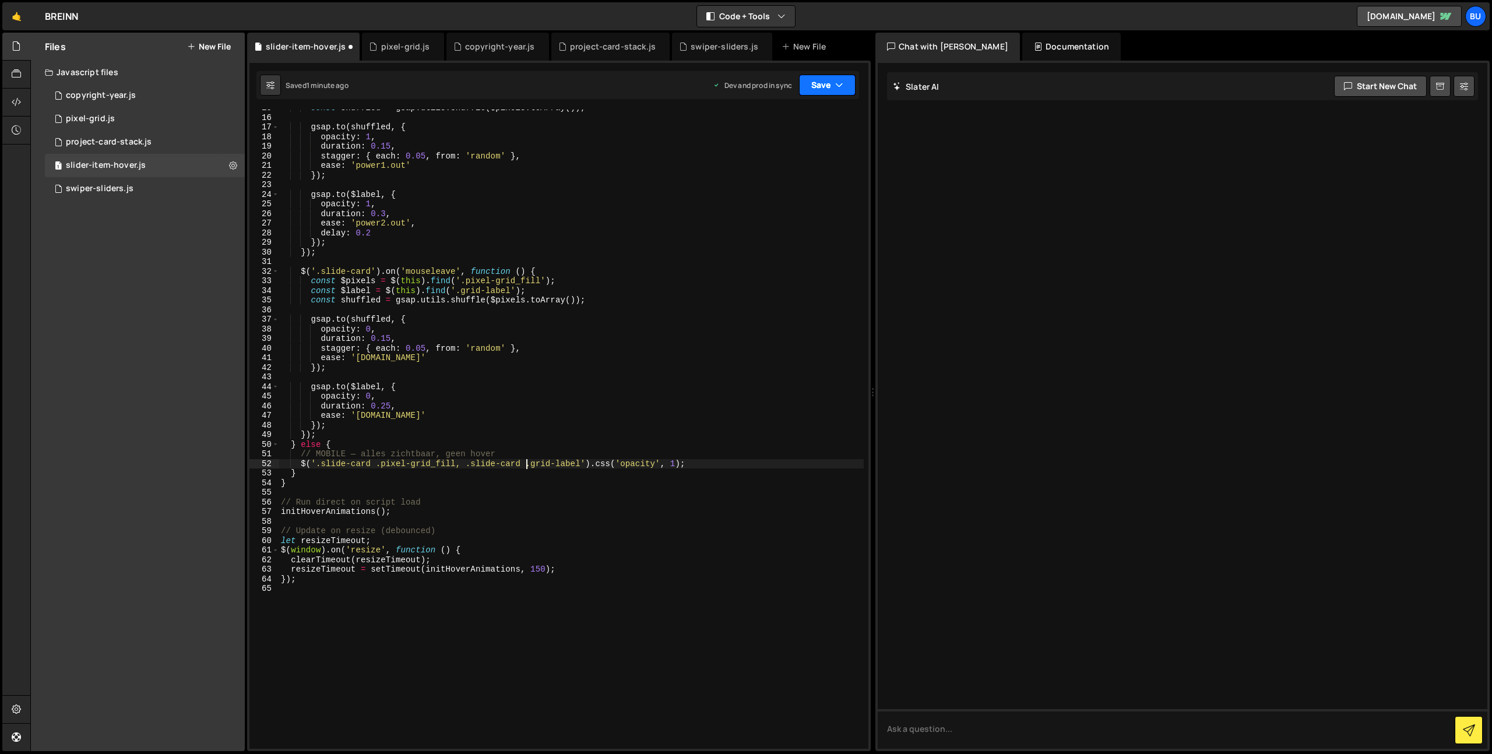
type textarea "$('.slide-card .pixel-grid_fill, .slide-card .grid-label').css('opacity', 1);"
click at [817, 85] on button "Save" at bounding box center [827, 85] width 57 height 21
click at [796, 118] on div "Save to Staging S" at bounding box center [788, 114] width 121 height 12
click at [824, 78] on button "Save" at bounding box center [827, 85] width 57 height 21
click at [803, 160] on div "Saved 1 minute ago" at bounding box center [788, 164] width 121 height 14
